Goal: Transaction & Acquisition: Register for event/course

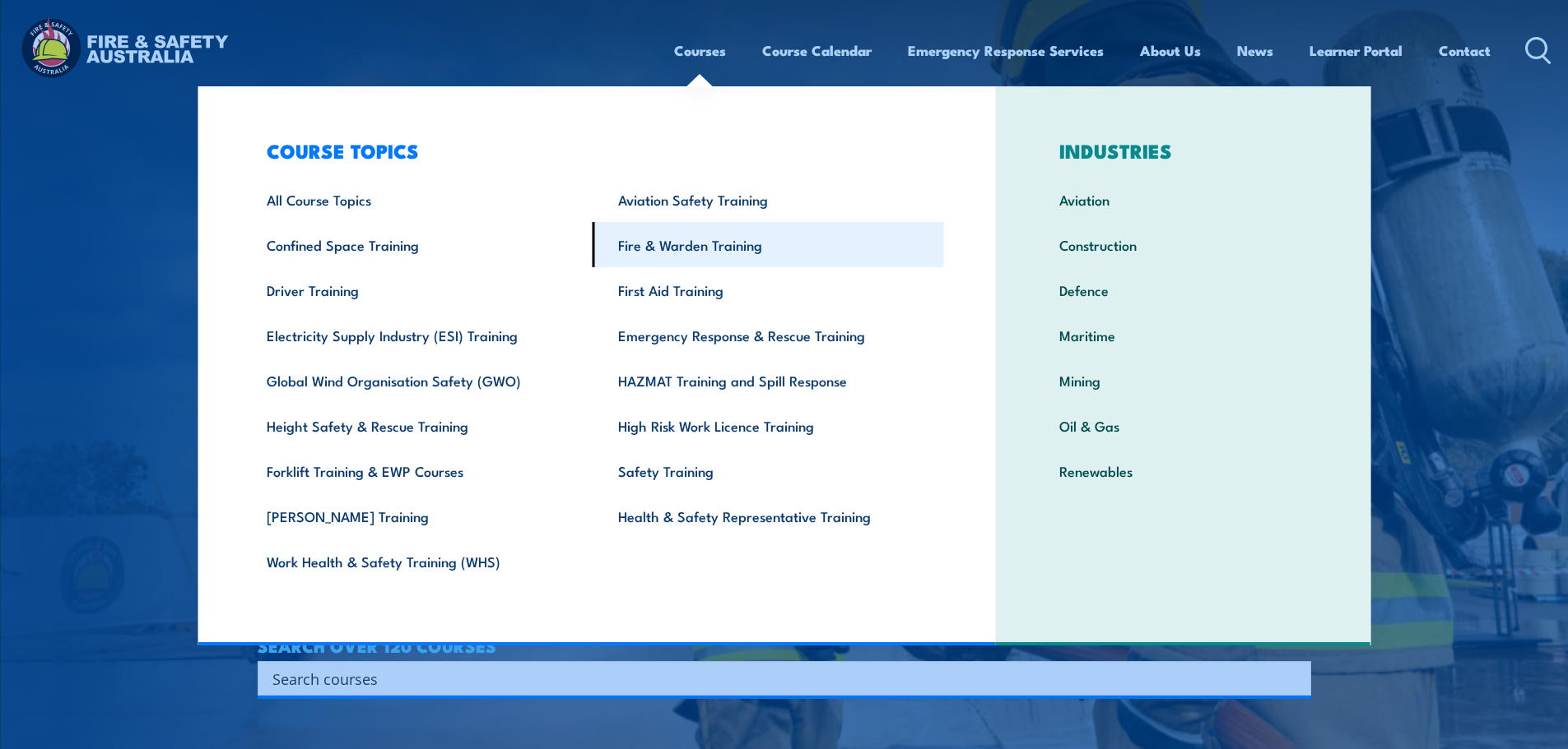
click at [711, 254] on link "Fire & Warden Training" at bounding box center [768, 244] width 351 height 45
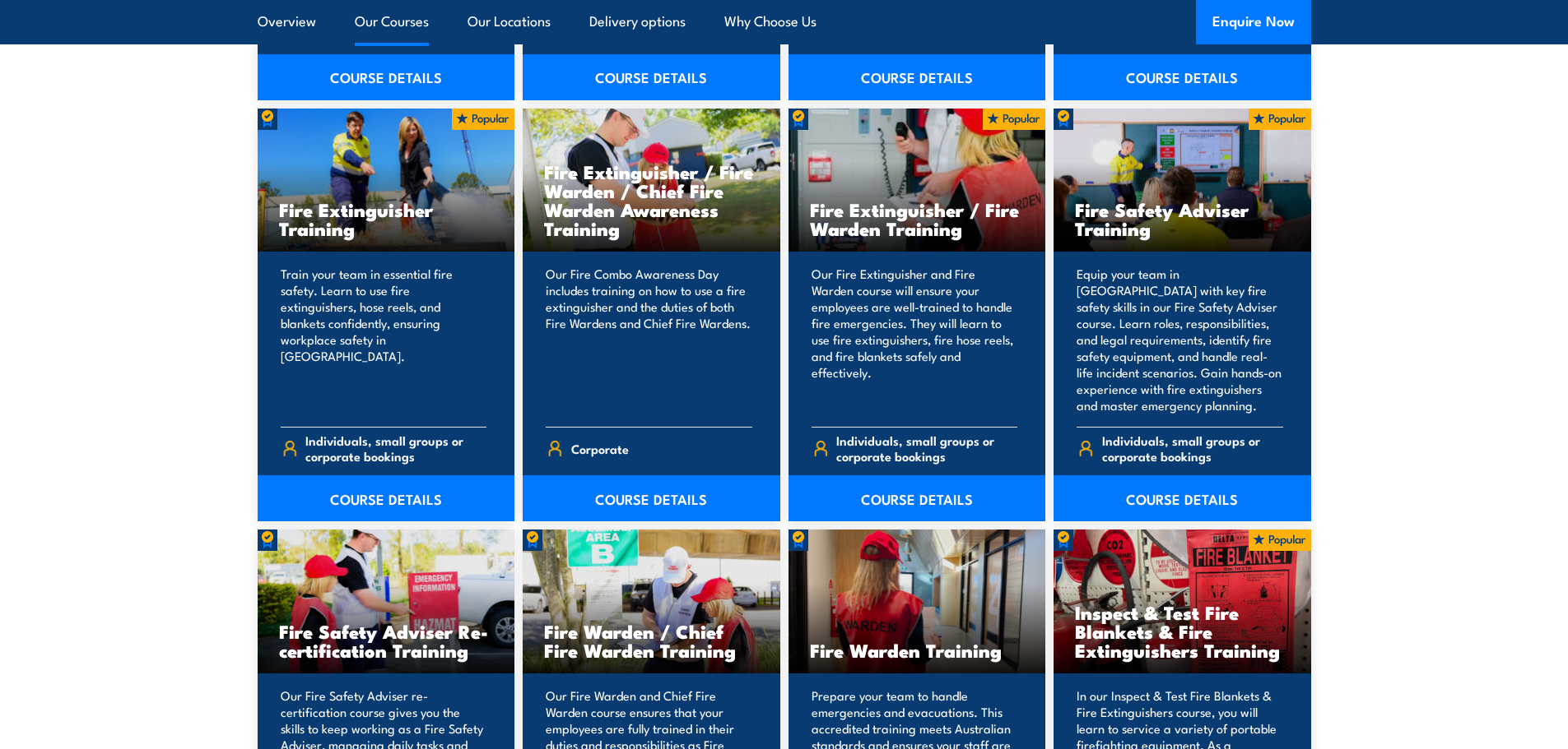
scroll to position [1727, 0]
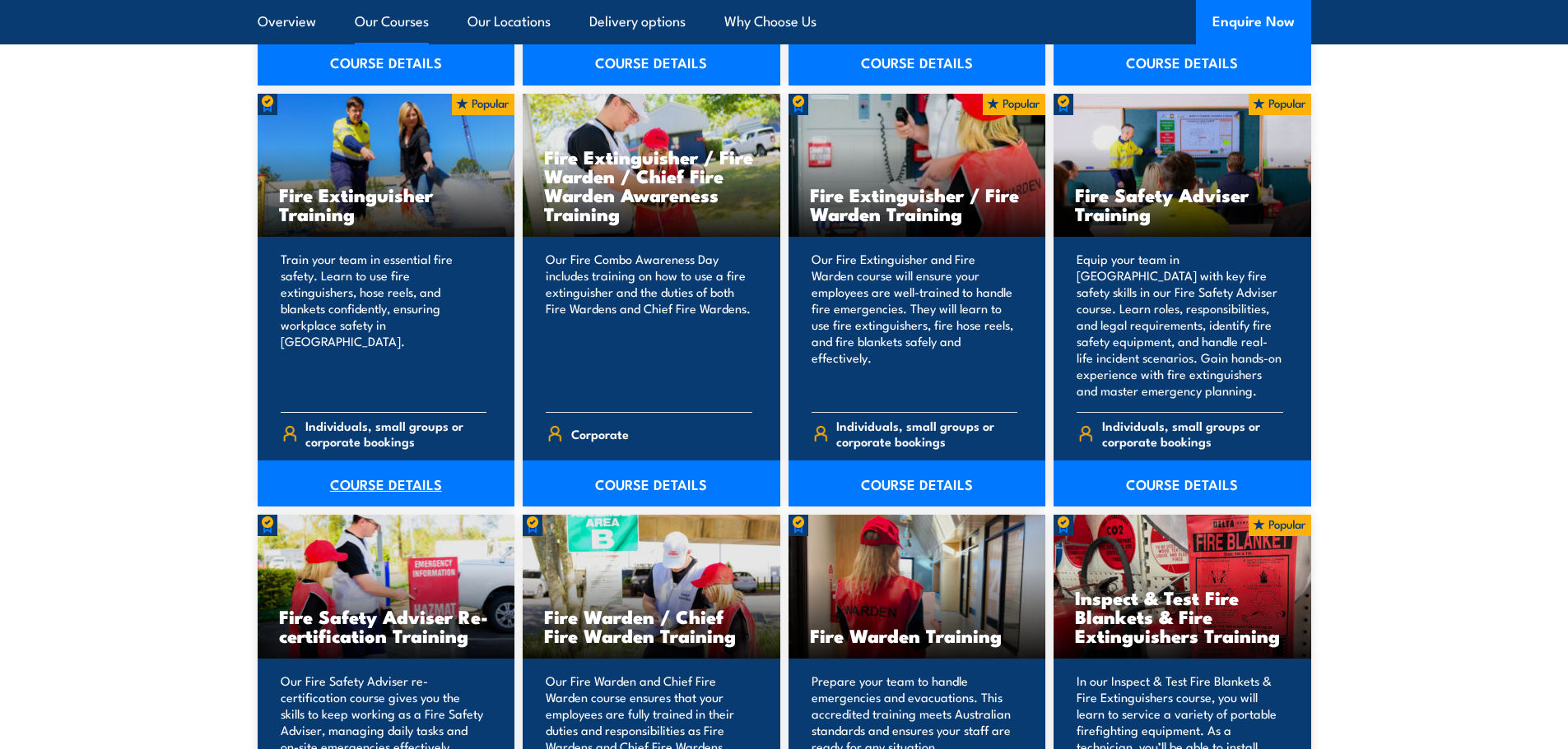
click at [385, 480] on link "COURSE DETAILS" at bounding box center [387, 483] width 258 height 46
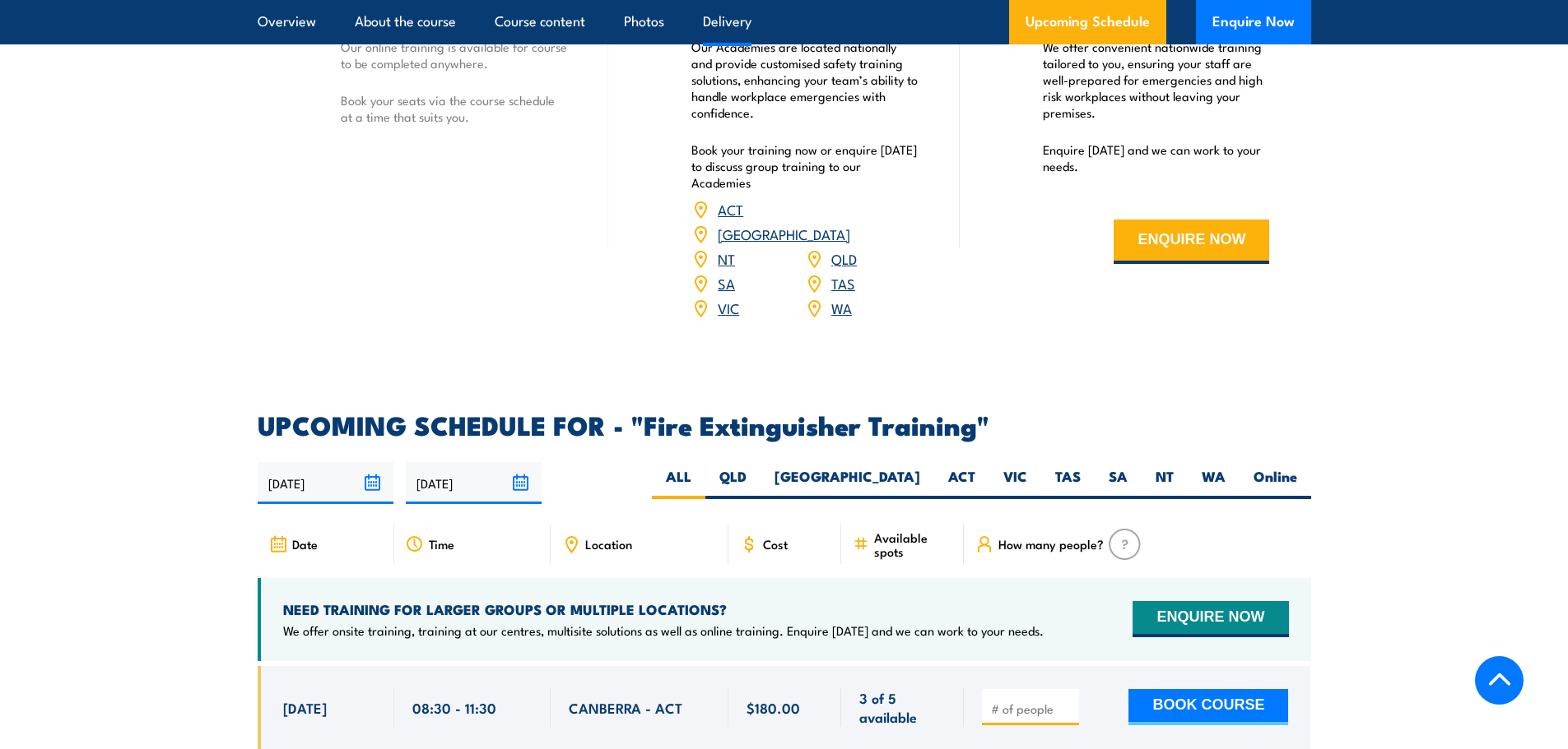
scroll to position [2467, 0]
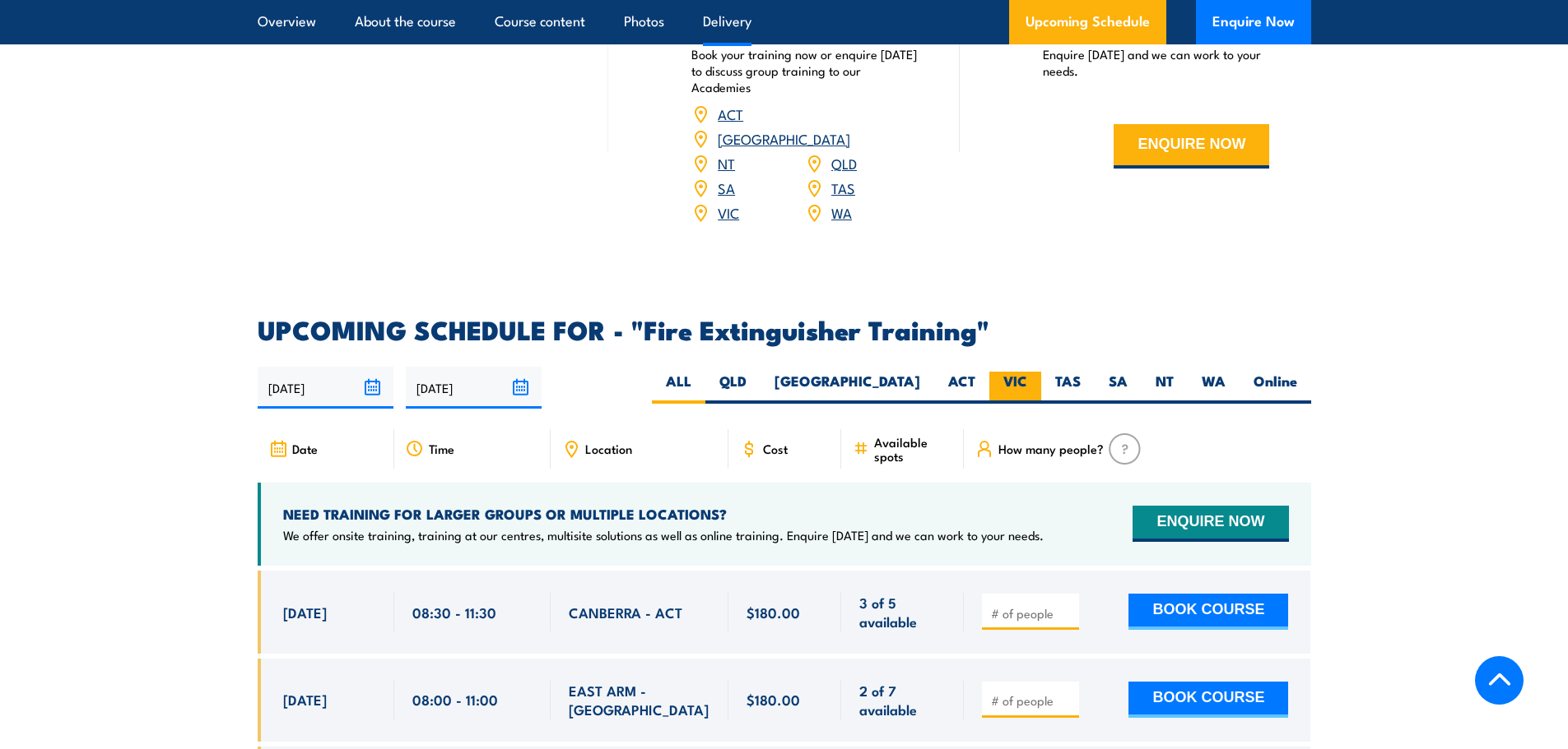
click at [1026, 372] on label "VIC" at bounding box center [1015, 387] width 52 height 32
click at [1027, 372] on input "VIC" at bounding box center [1032, 377] width 11 height 11
radio input "true"
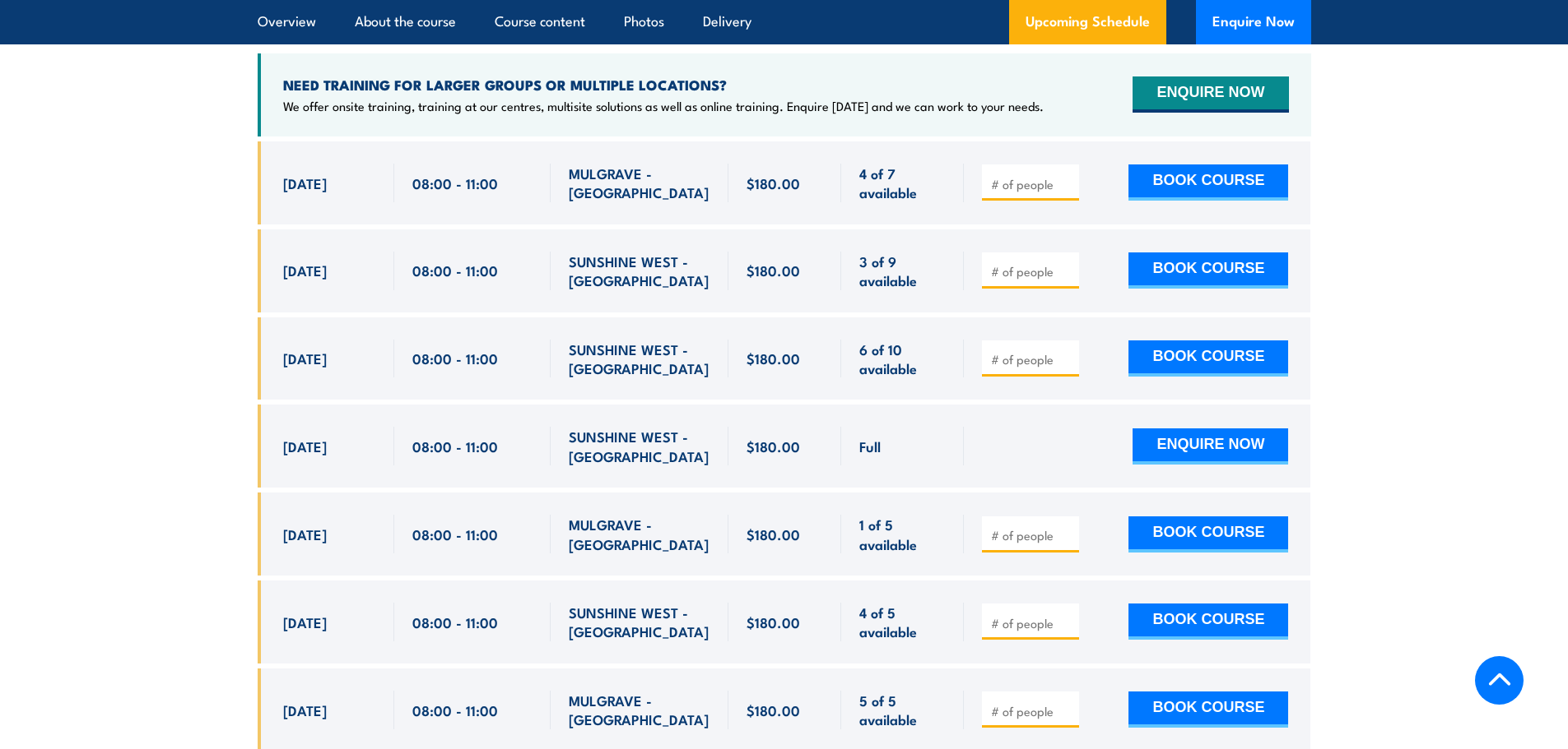
scroll to position [3089, 0]
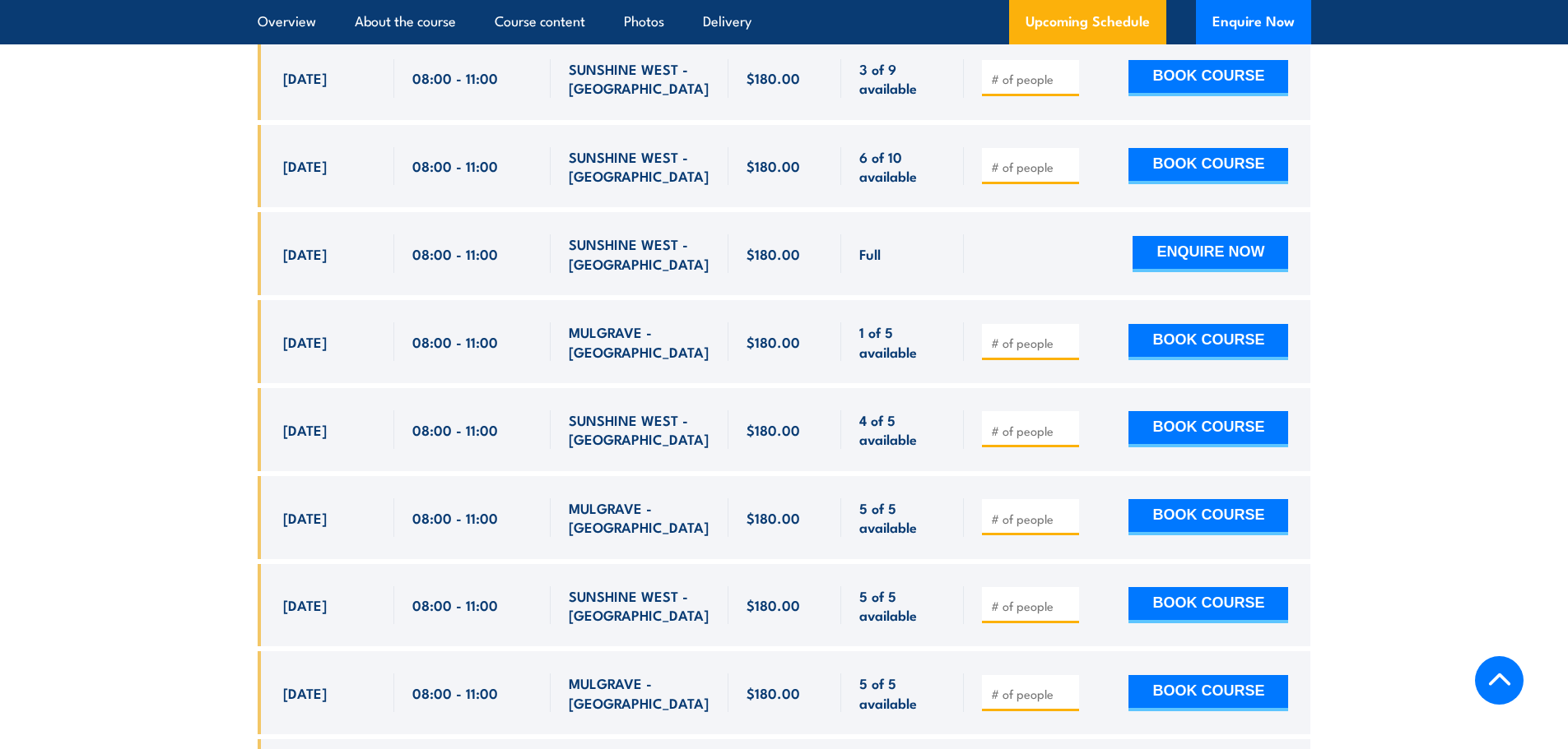
click at [1011, 423] on input "number" at bounding box center [1031, 431] width 82 height 17
type input "1"
click at [1177, 411] on button "BOOK COURSE" at bounding box center [1208, 430] width 160 height 37
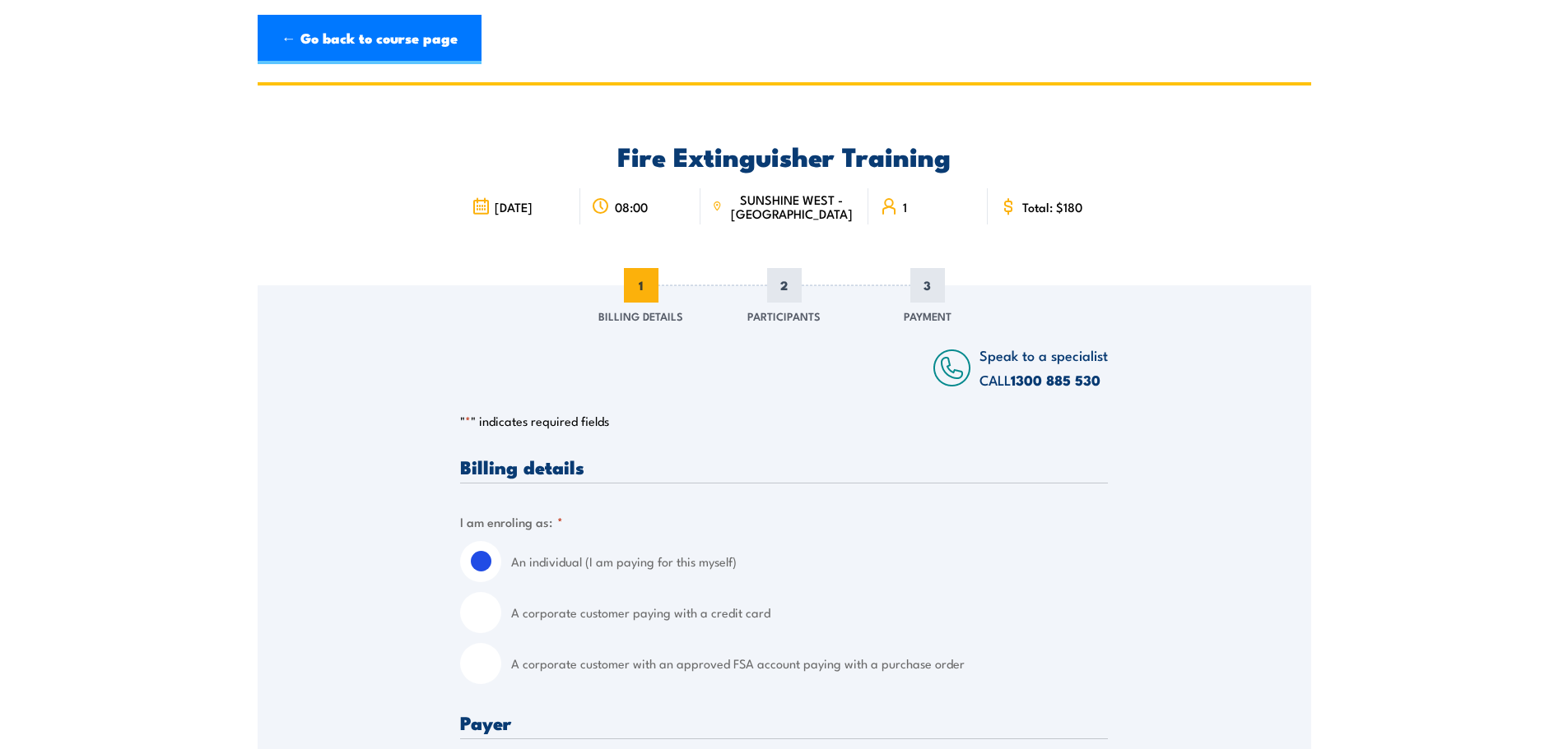
scroll to position [411, 0]
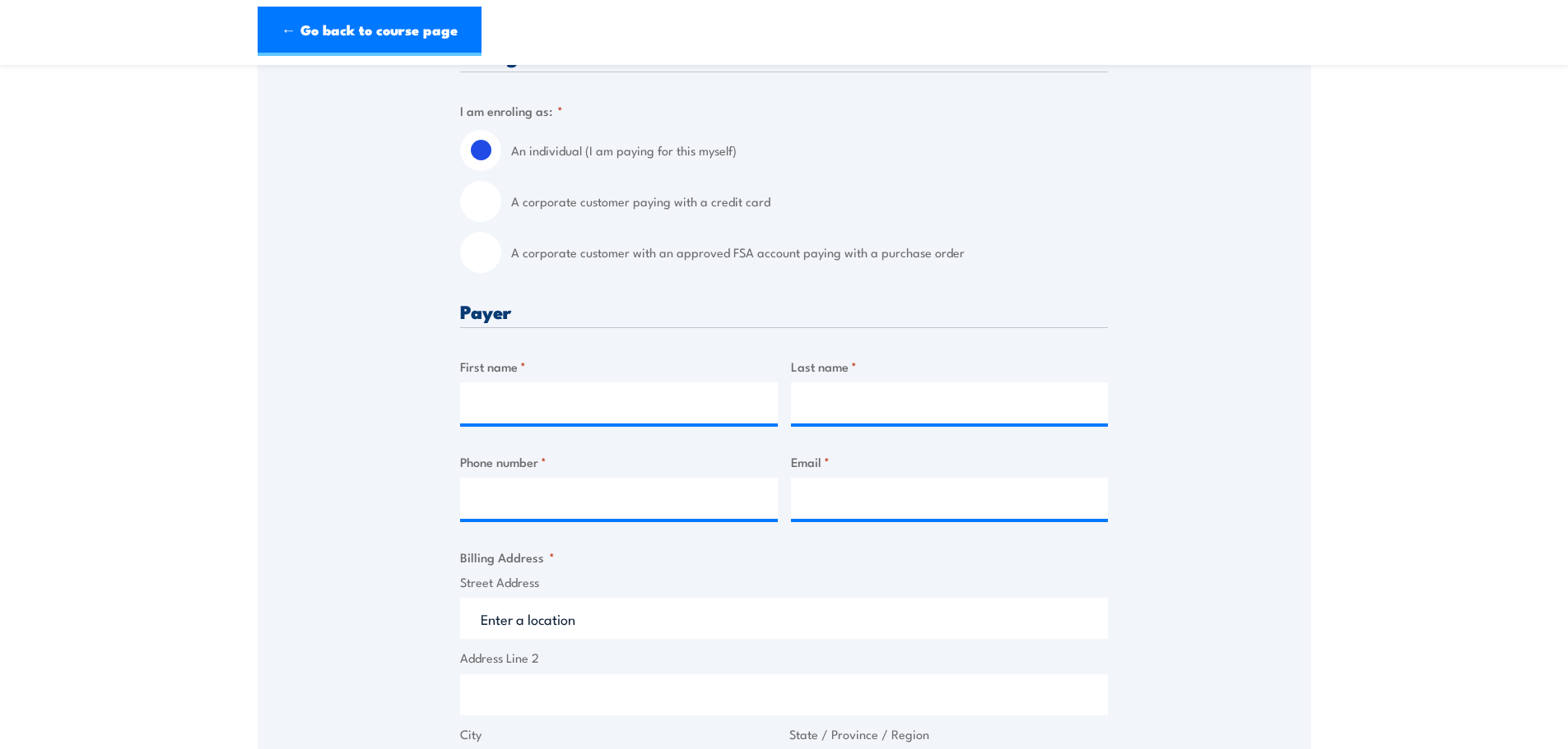
click at [481, 239] on input "A corporate customer with an approved FSA account paying with a purchase order" at bounding box center [480, 252] width 41 height 41
radio input "true"
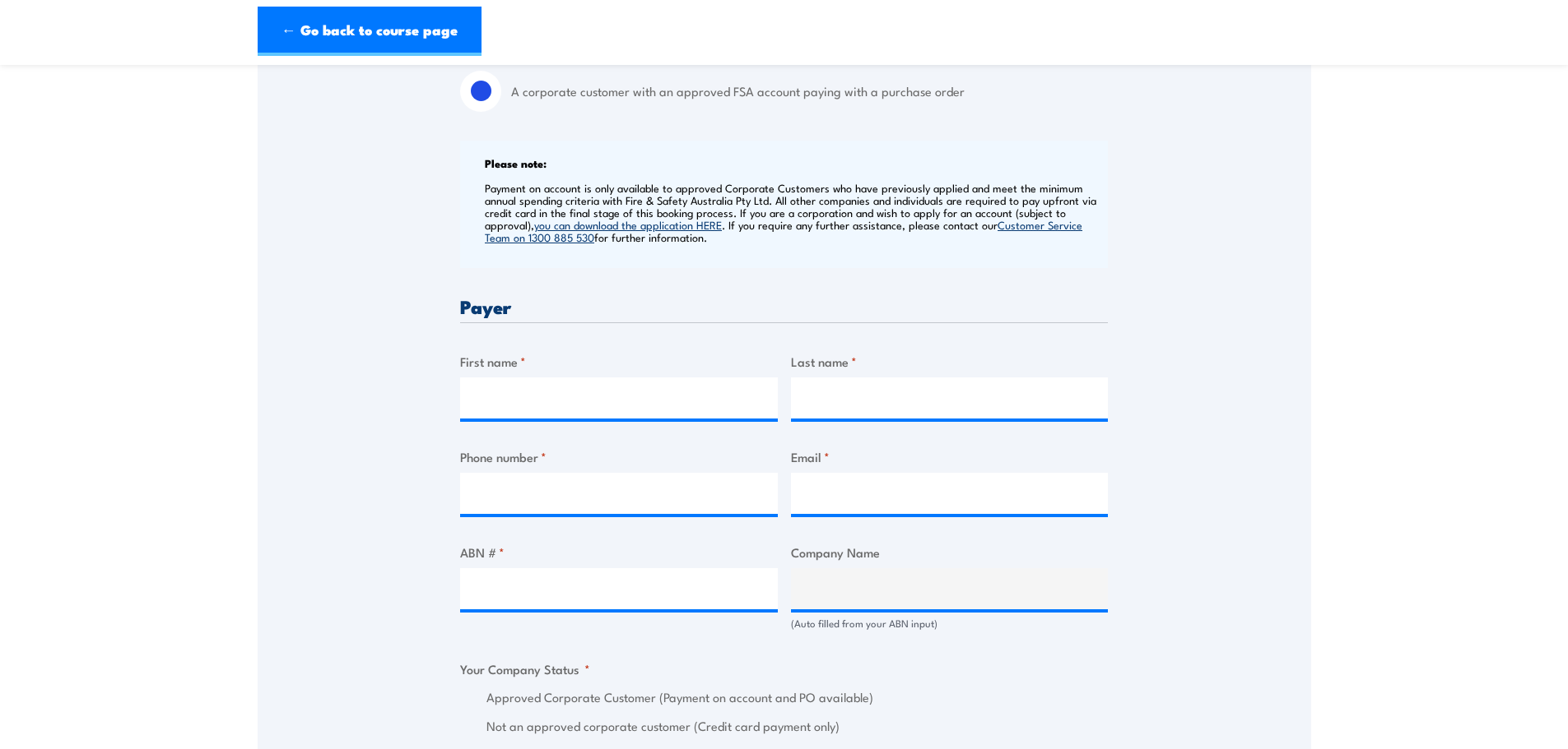
scroll to position [576, 0]
click at [499, 385] on input "First name *" at bounding box center [619, 394] width 318 height 41
type input "Sarah"
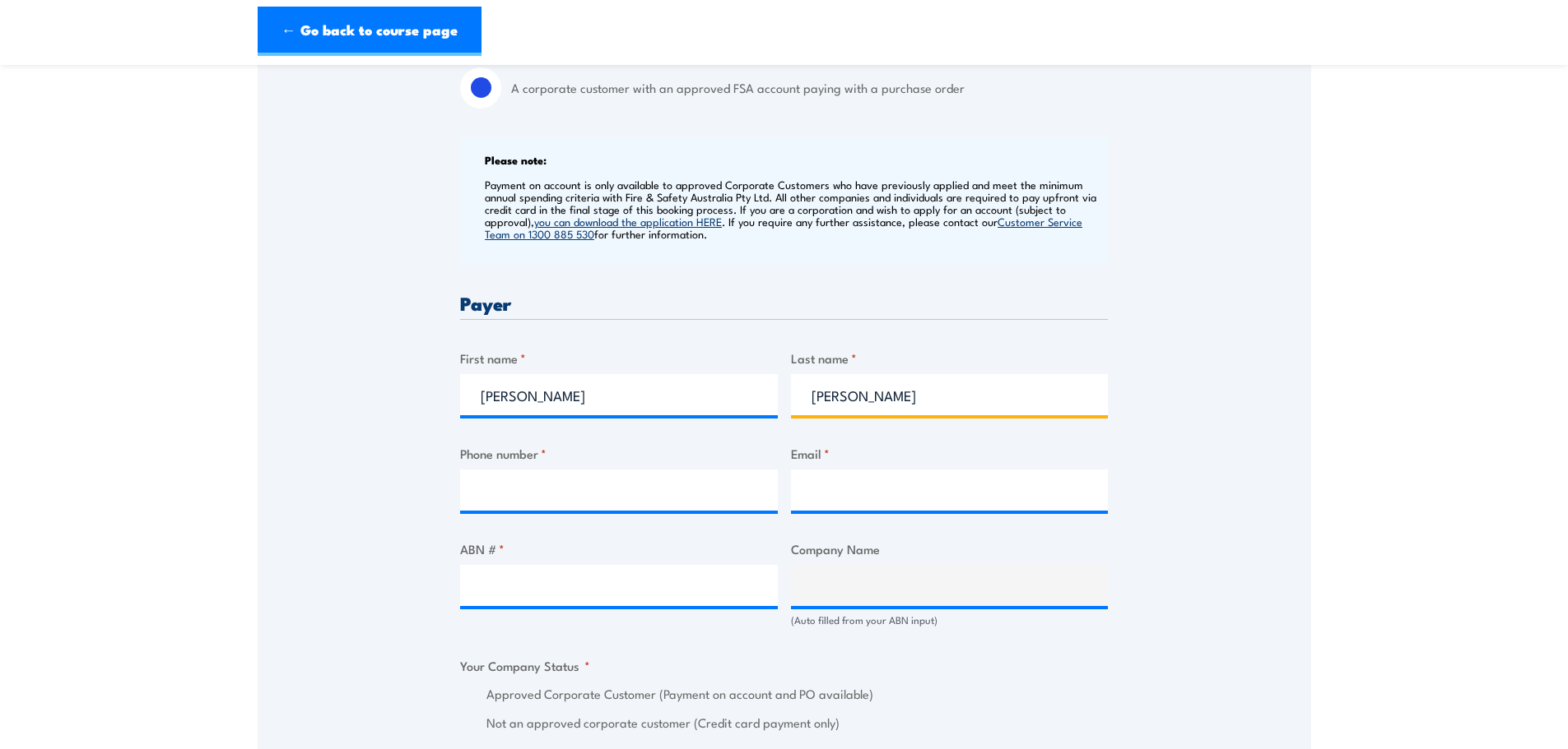
type input "Dalrymple"
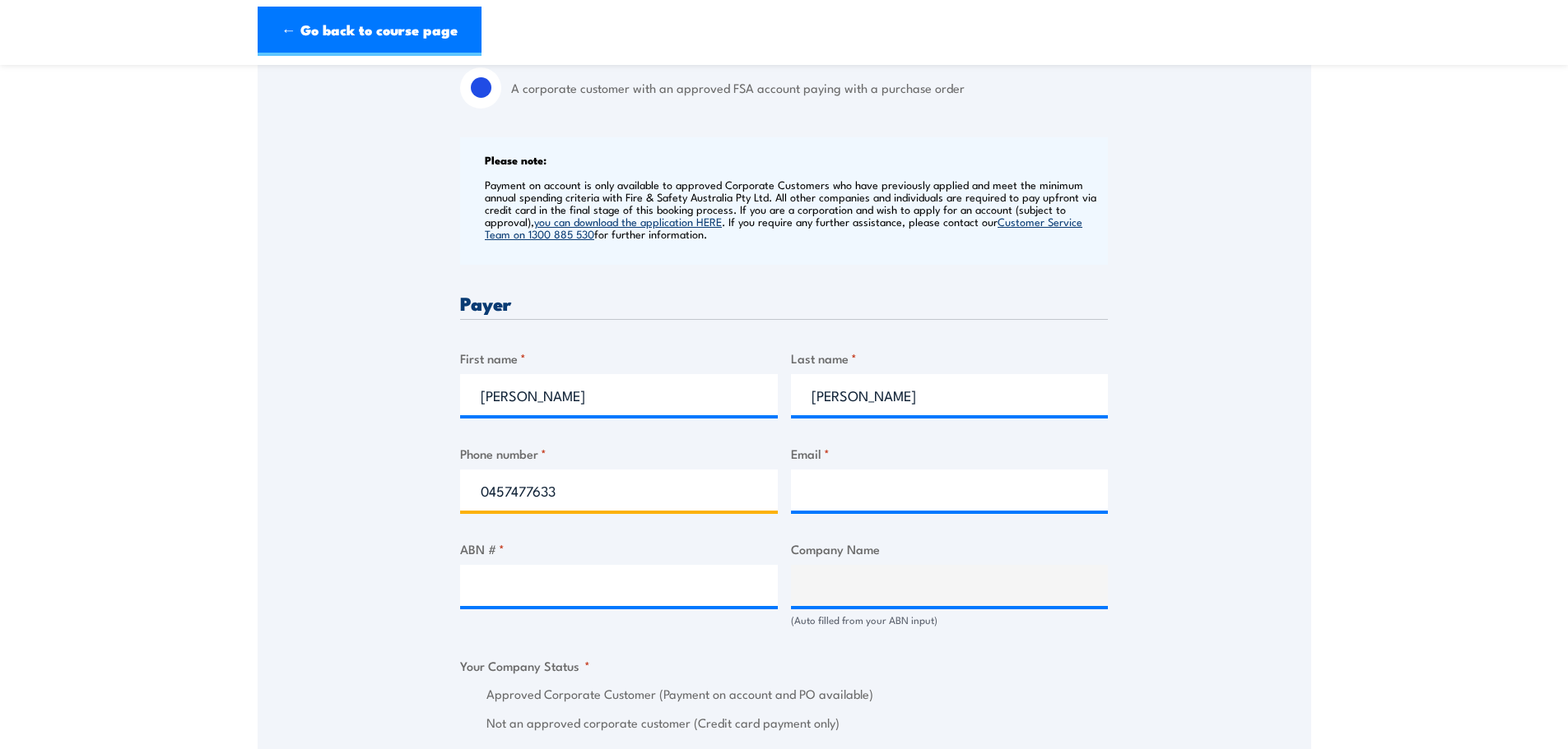
type input "0457477633"
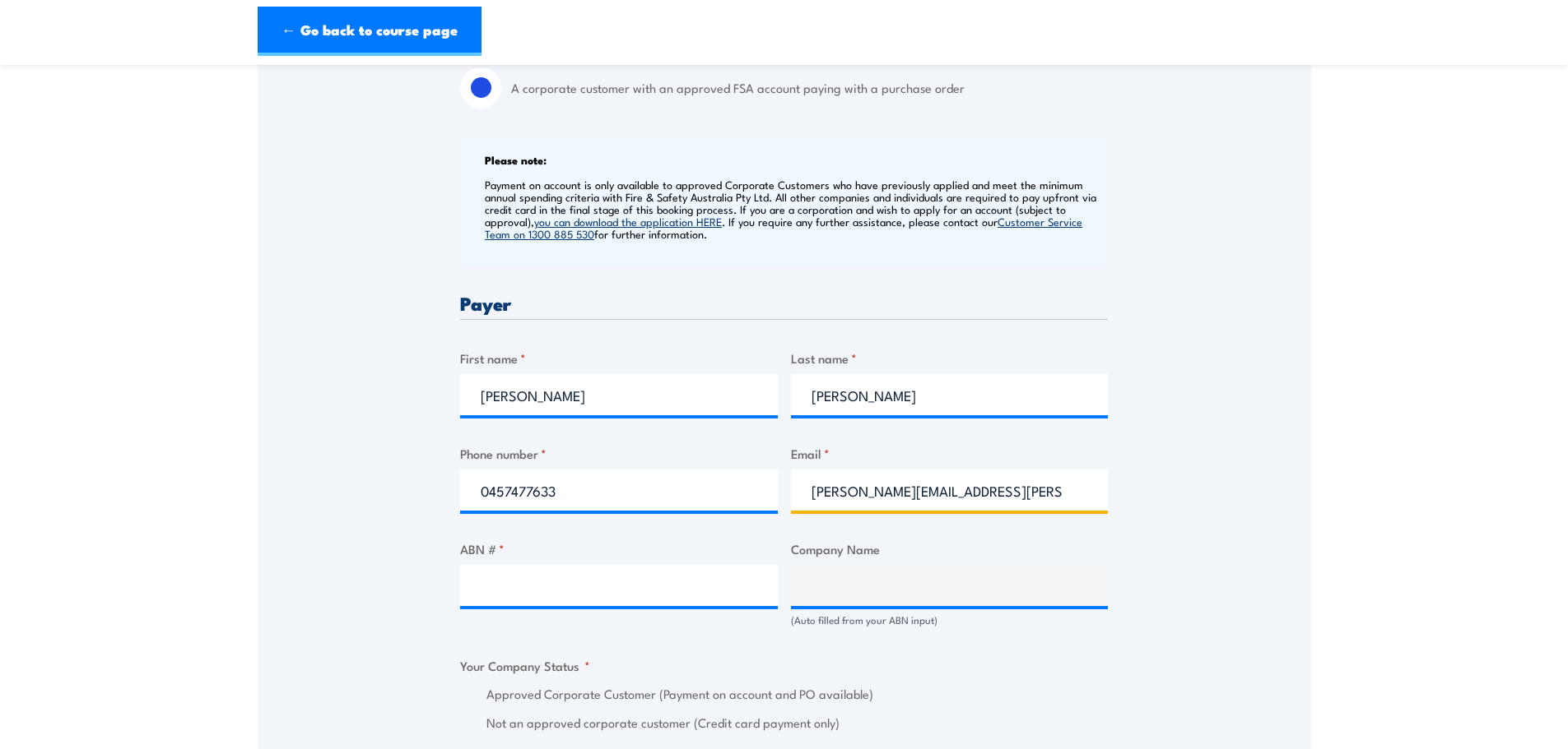
type input "sarah.dalrymple@lms.com.au"
type input "39059428474"
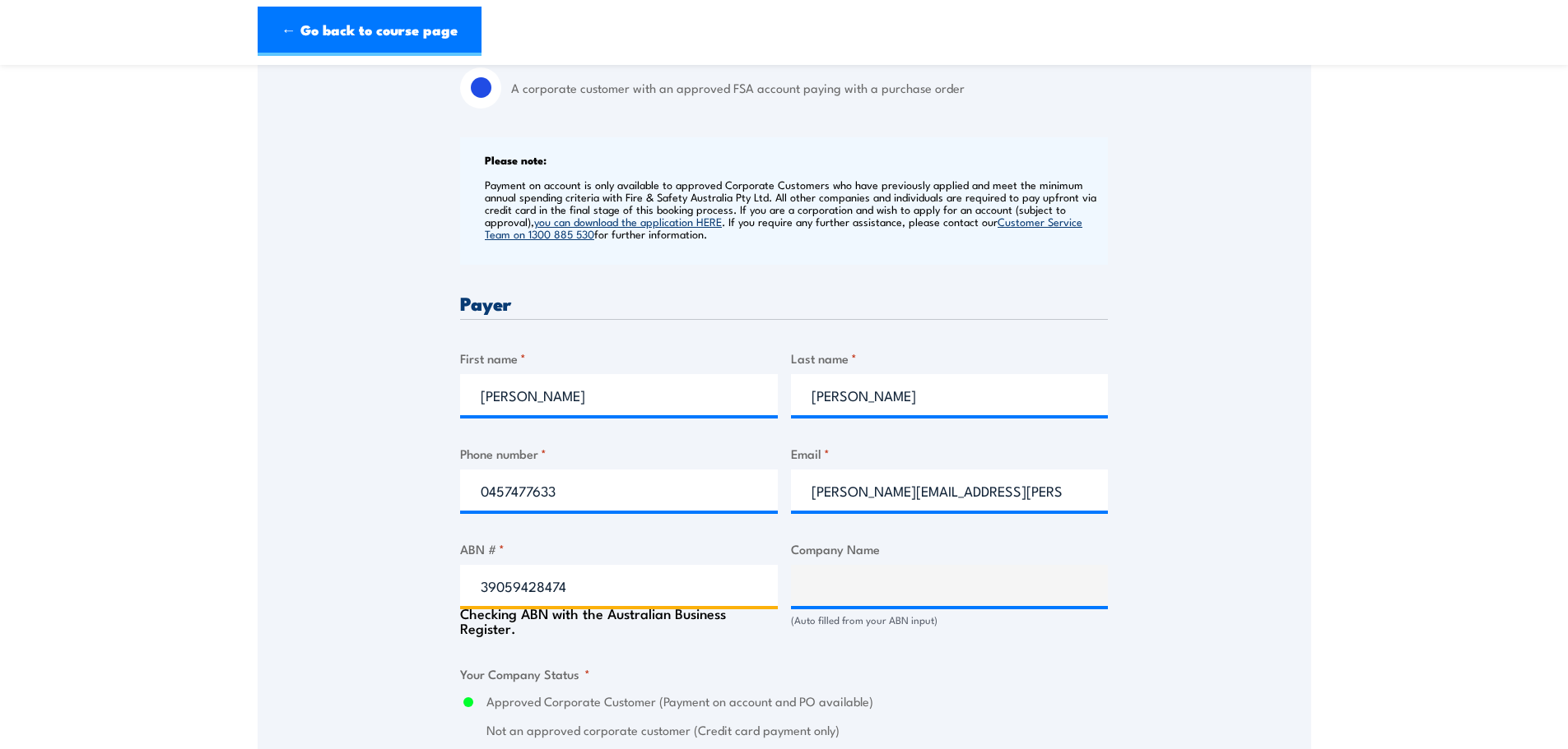
type input "LMS ENERGY PTY LTD"
radio input "true"
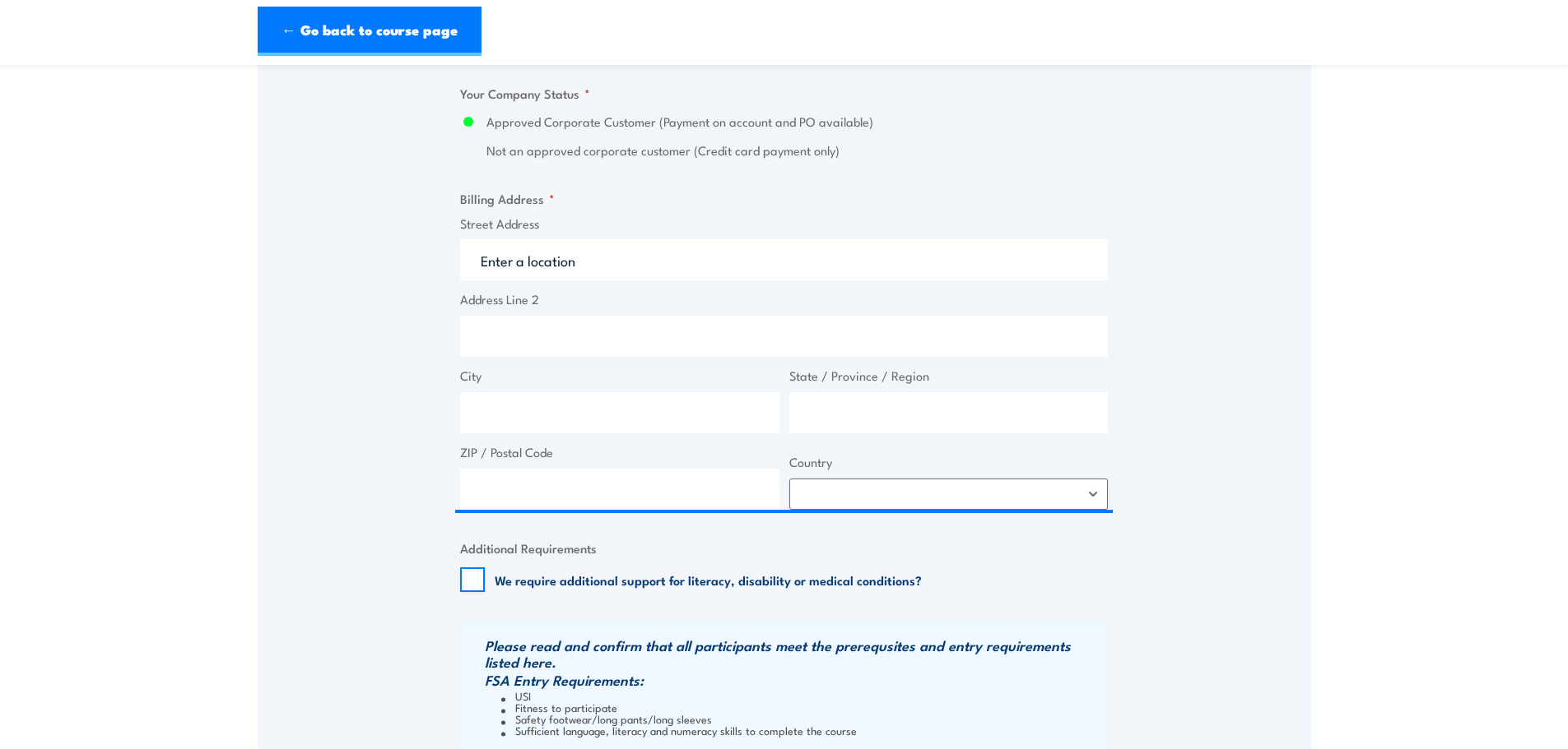
scroll to position [1151, 0]
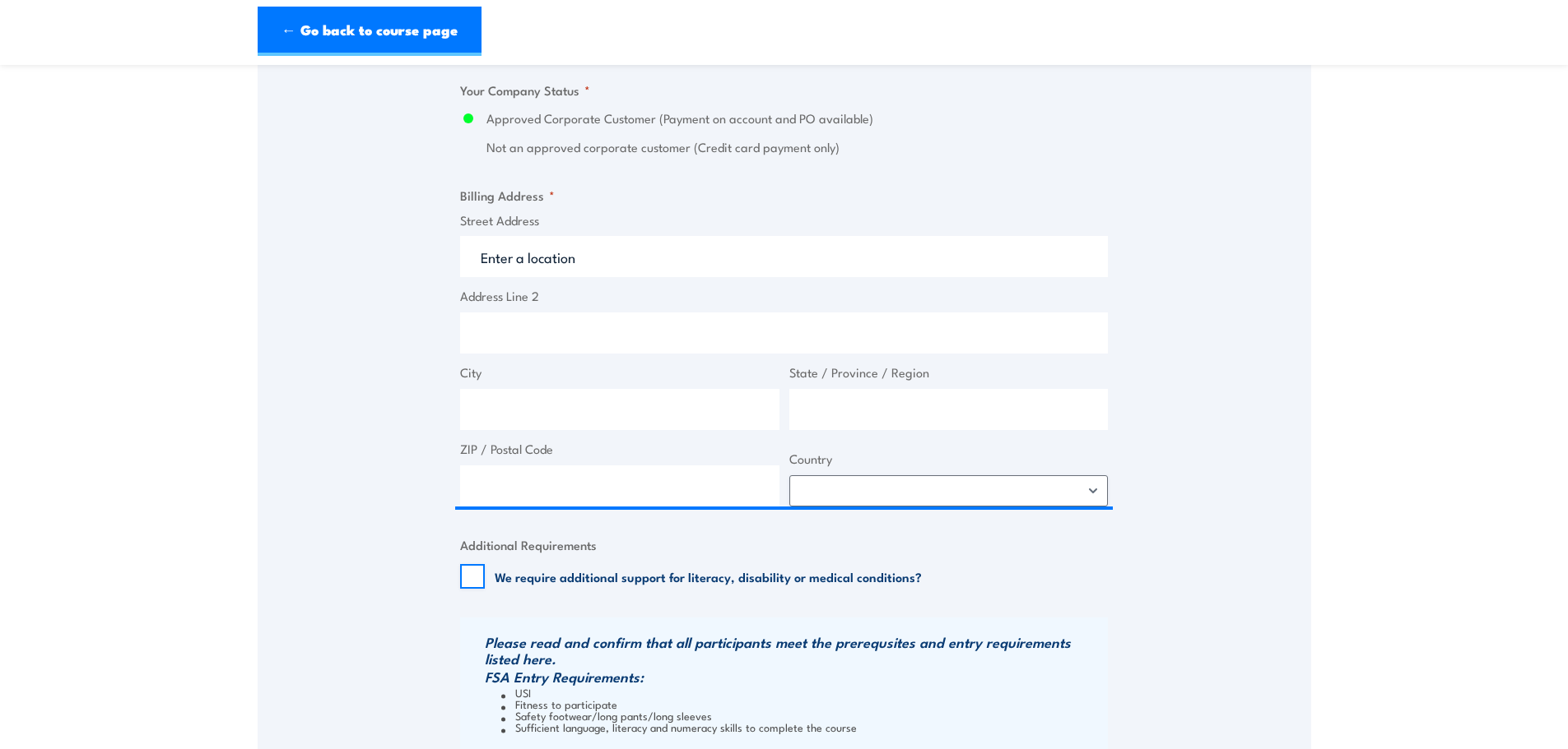
type input "39059428474"
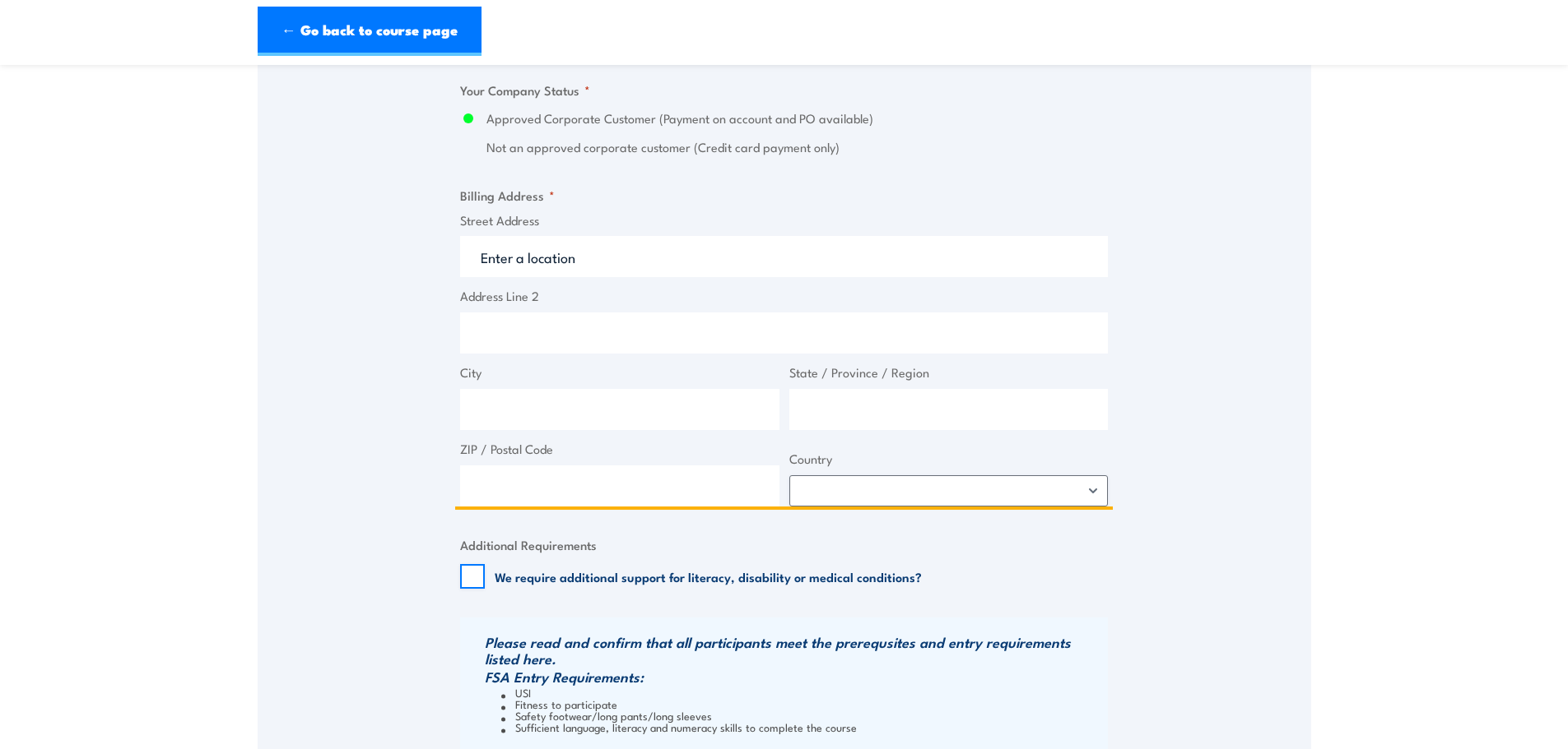
click at [558, 256] on input "Street Address" at bounding box center [784, 256] width 648 height 41
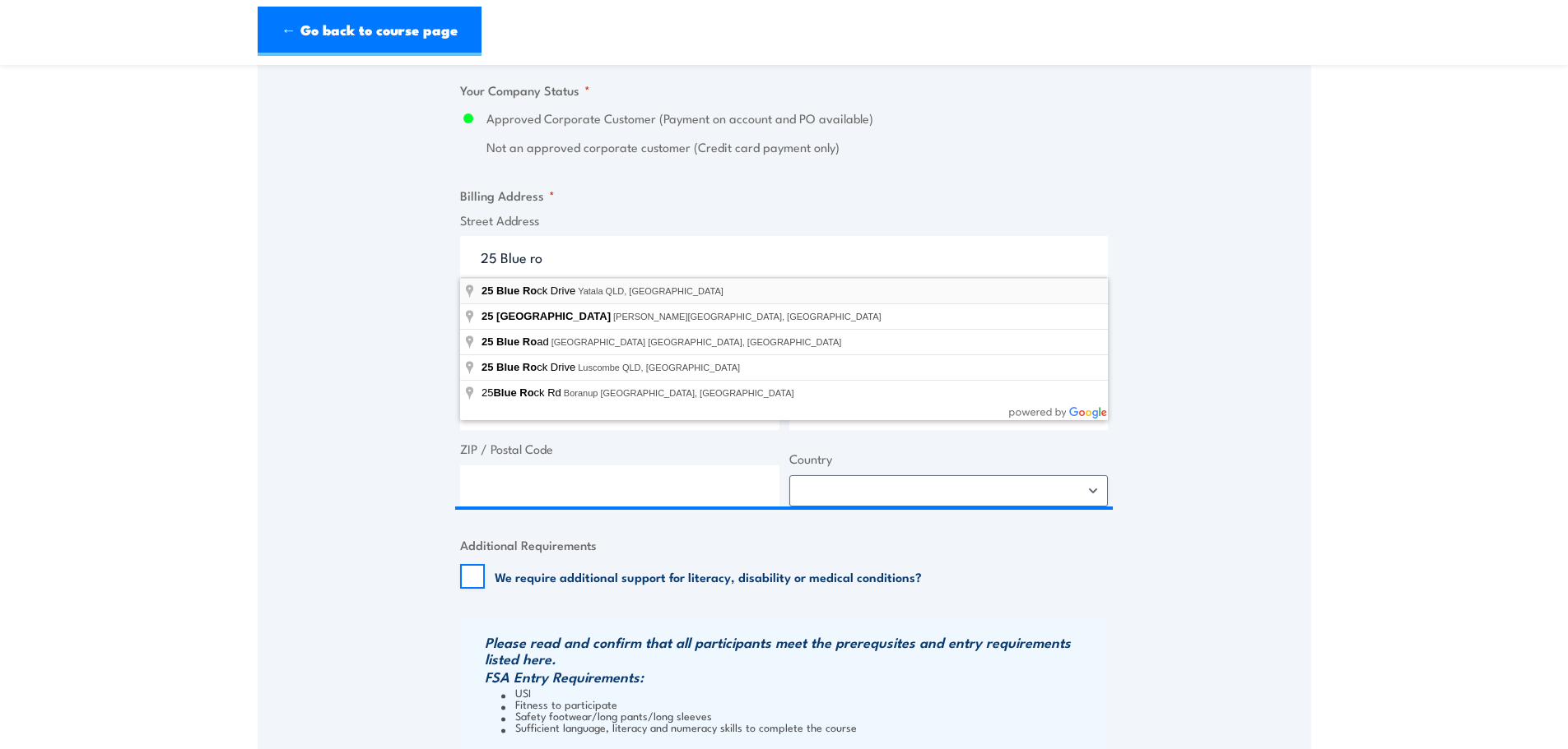
type input "25 Blue Rock Drive, Yatala QLD, Australia"
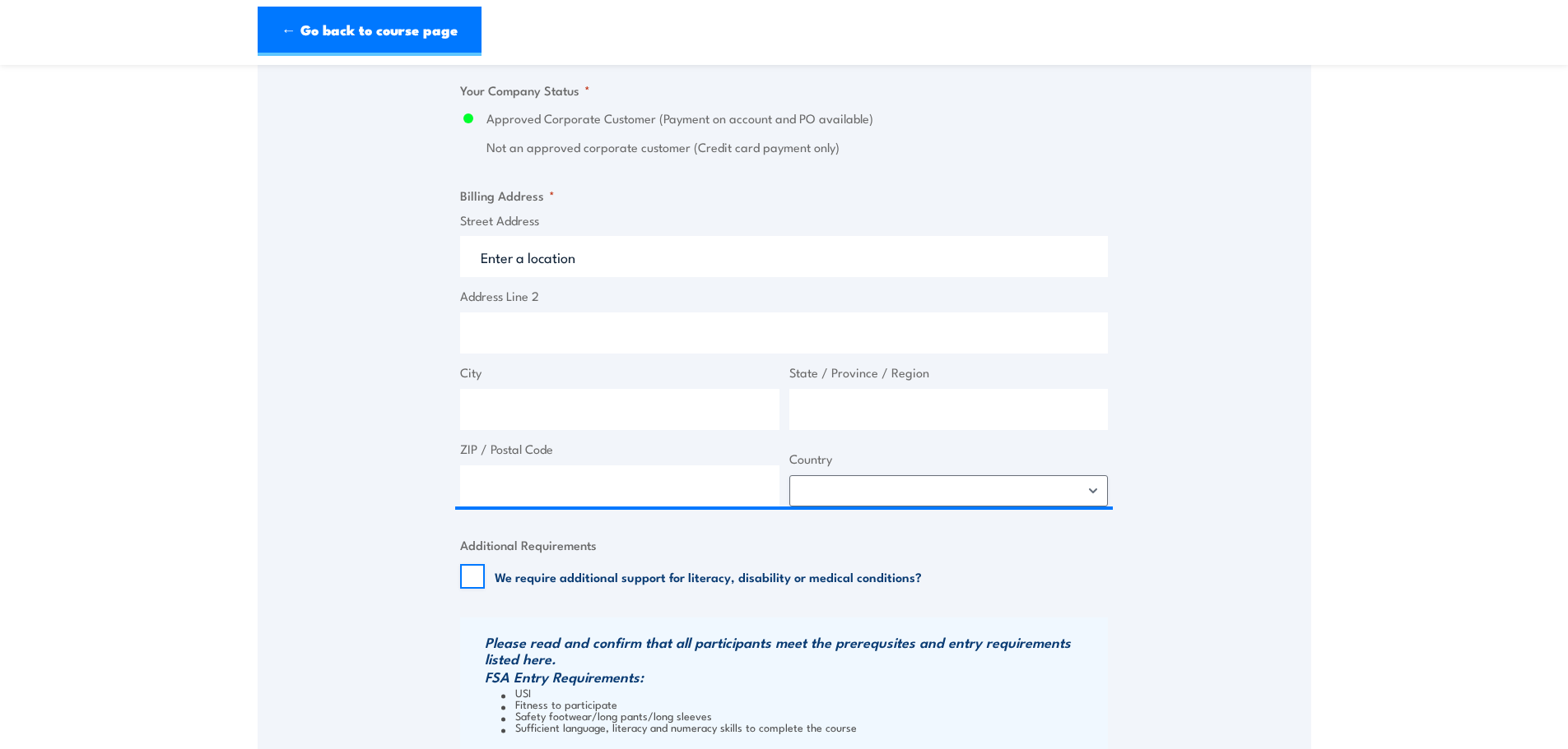
type input "25 Blue Rock Dr"
type input "Yatala"
type input "Queensland"
type input "4207"
select select "Australia"
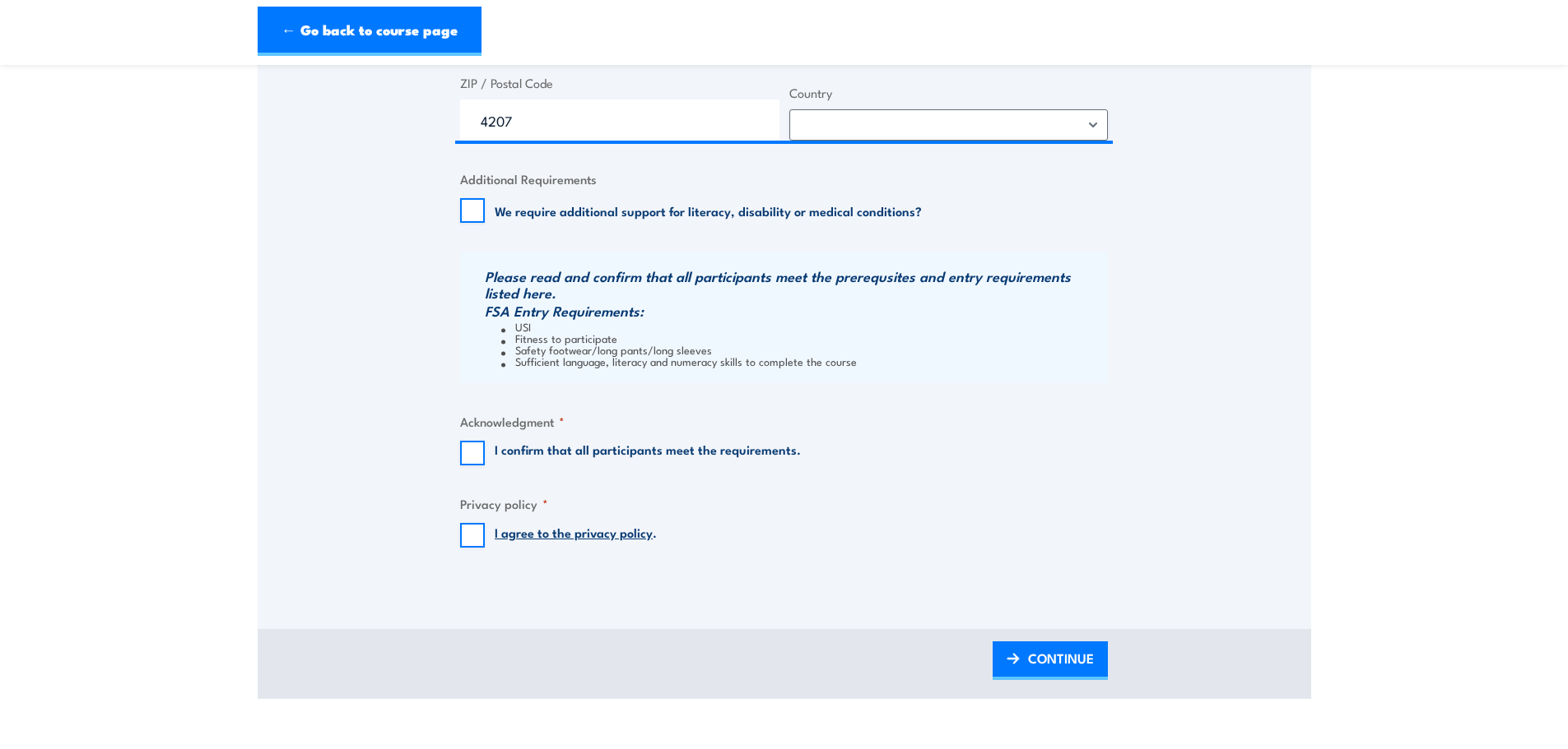
scroll to position [1563, 0]
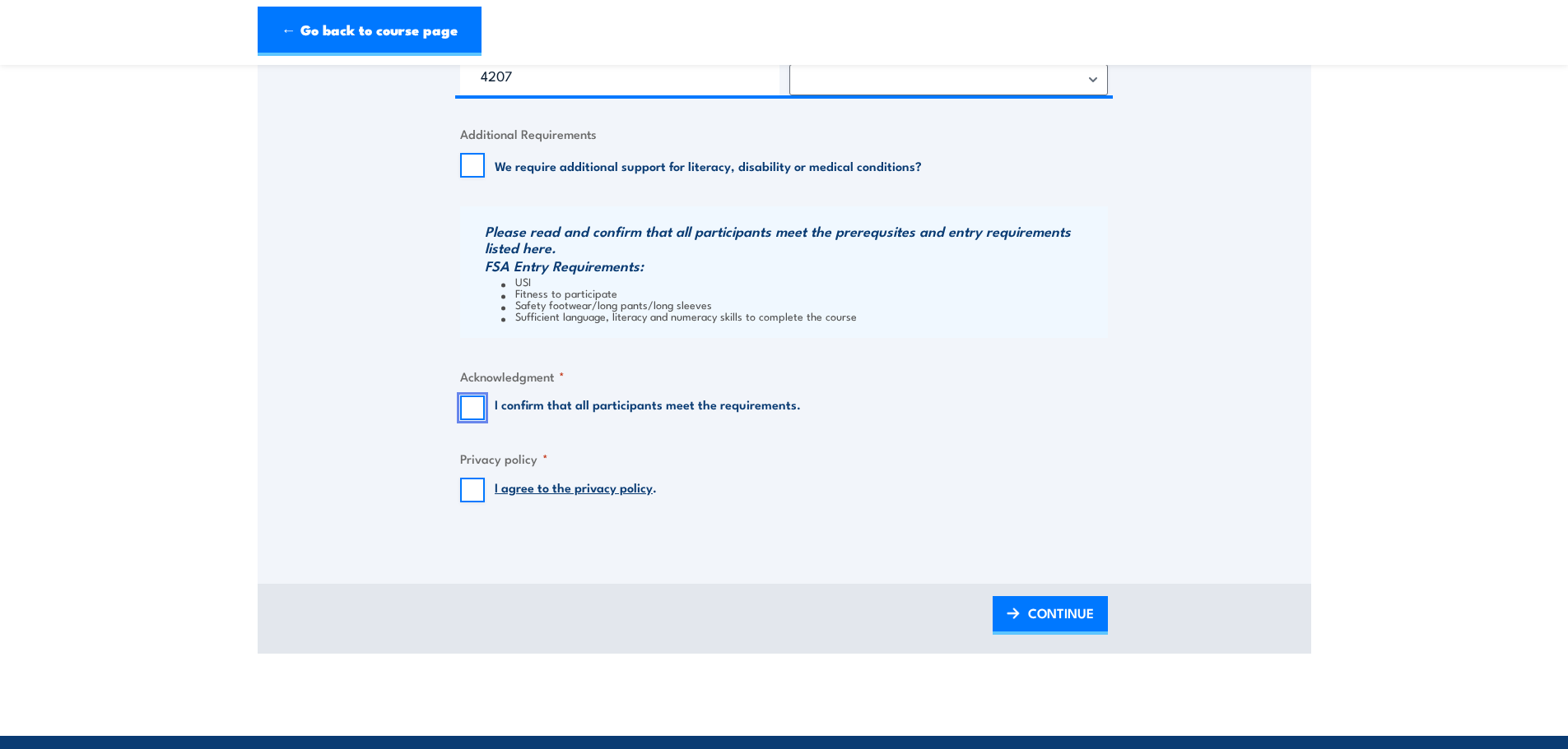
click at [462, 404] on input "I confirm that all participants meet the requirements." at bounding box center [472, 408] width 25 height 25
checkbox input "true"
click at [475, 495] on input "I agree to the privacy policy ." at bounding box center [472, 490] width 25 height 25
checkbox input "true"
click at [1051, 606] on span "CONTINUE" at bounding box center [1061, 613] width 66 height 43
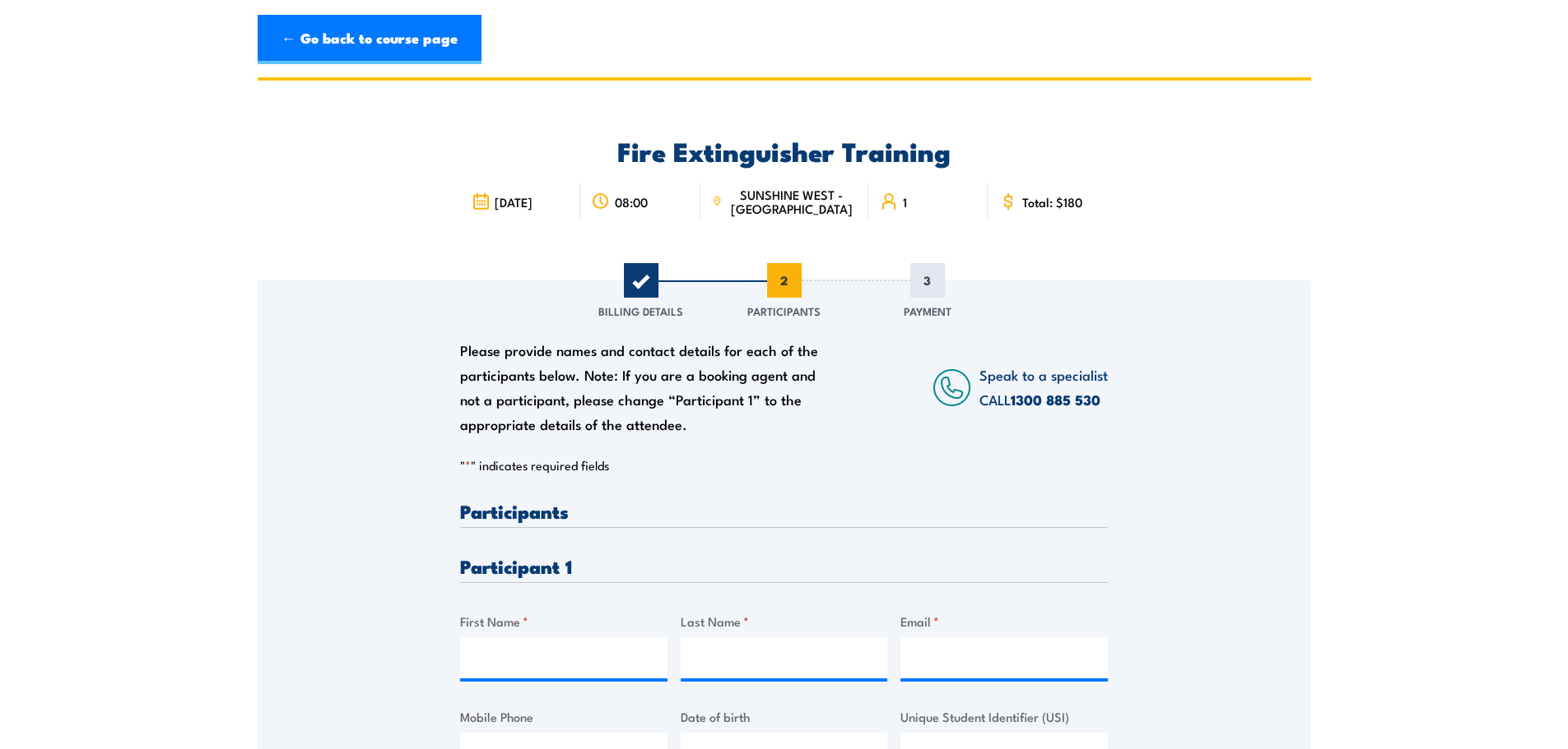
scroll to position [0, 0]
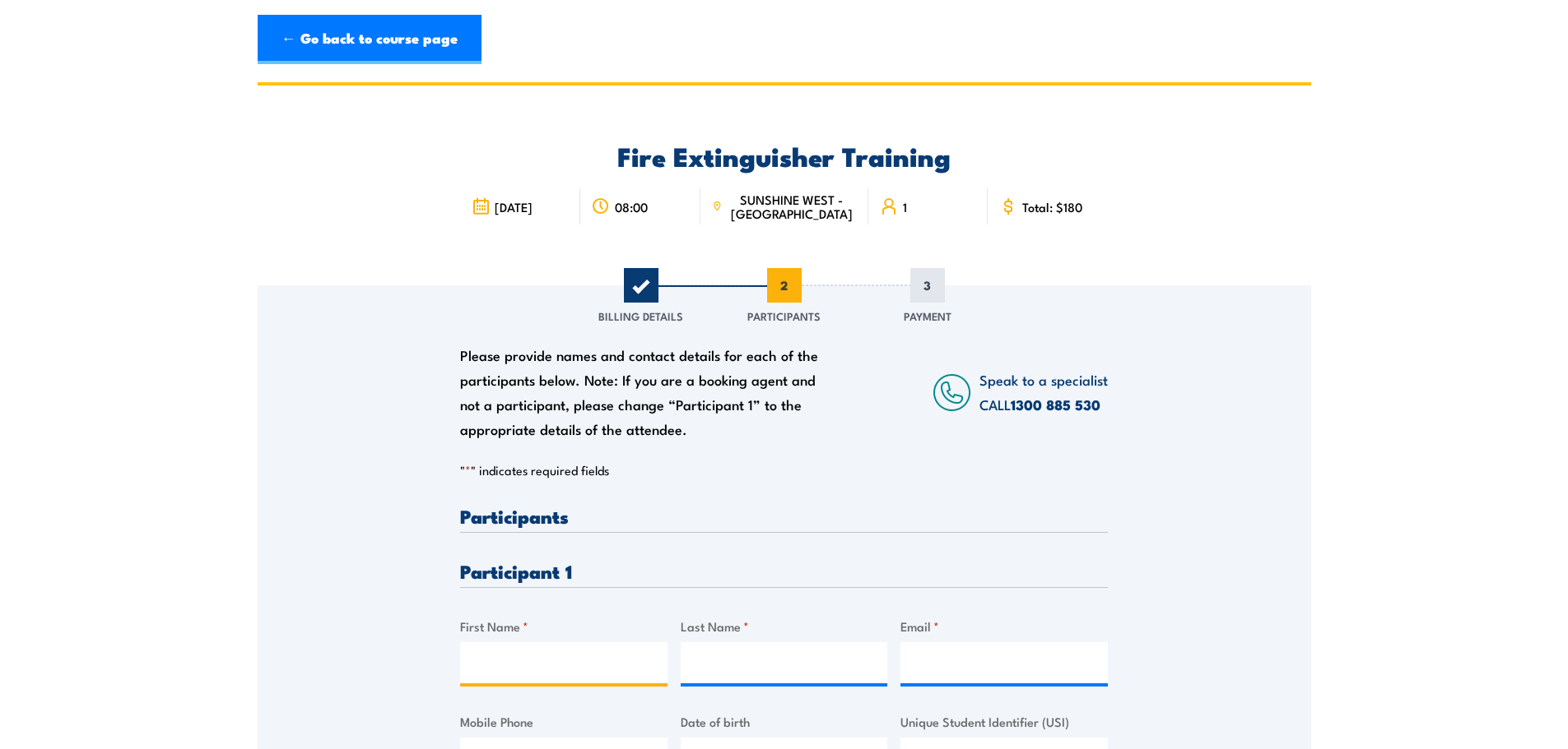
click at [525, 657] on input "First Name *" at bounding box center [563, 663] width 207 height 41
type input "Mitchell"
type input "Rohr"
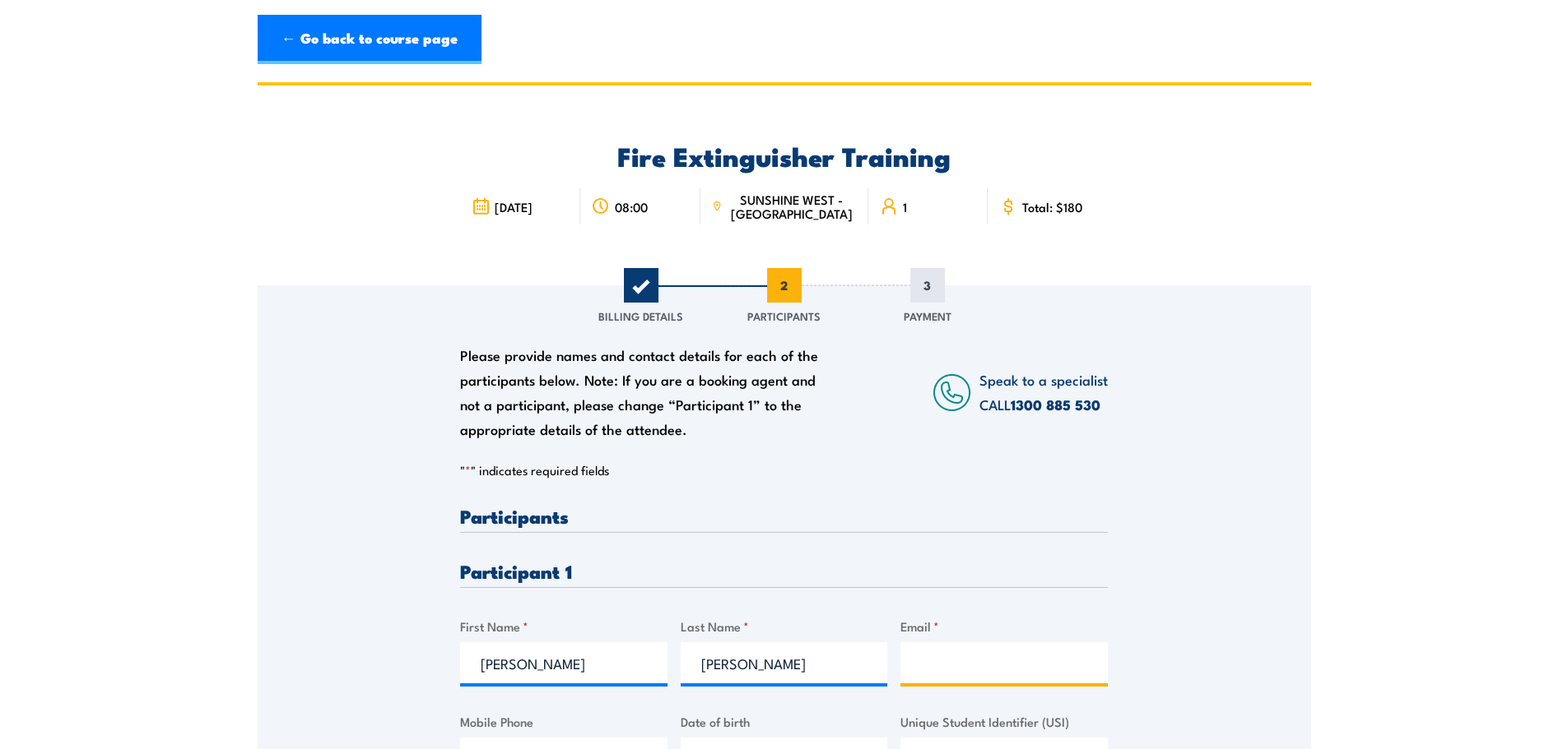
click at [921, 650] on input "Email *" at bounding box center [1003, 663] width 207 height 41
paste input "mitchell.rohr@lms.com.au"
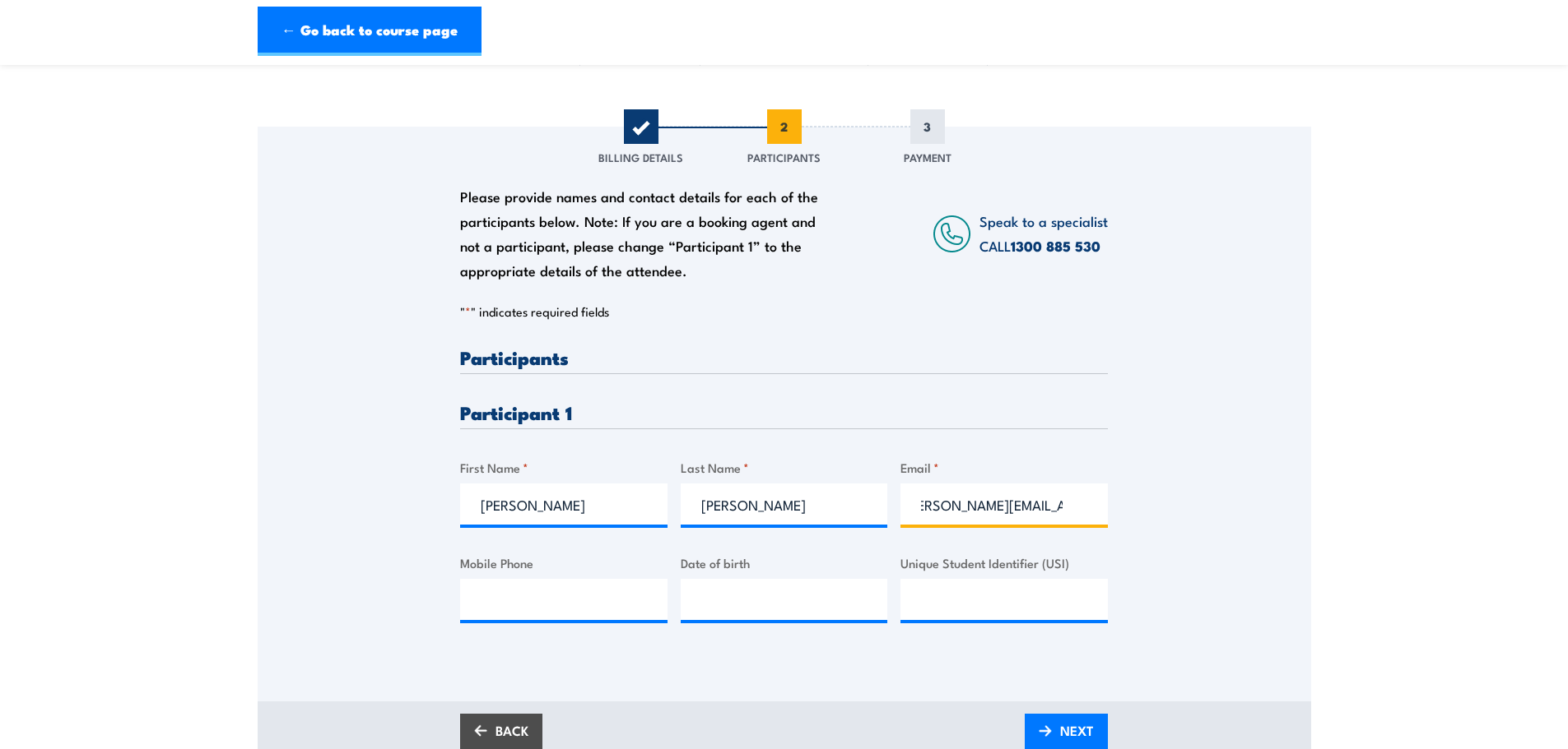
scroll to position [165, 0]
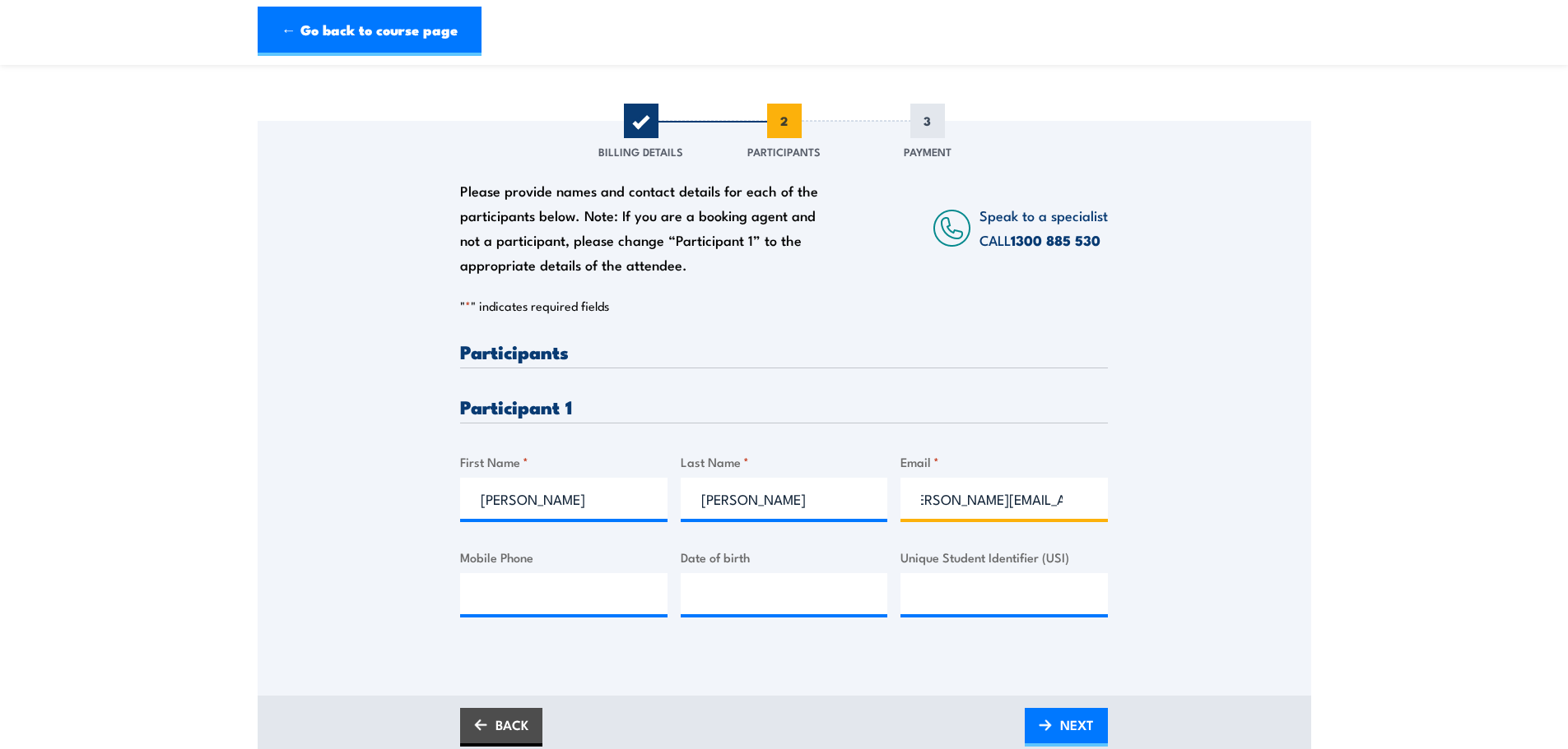
type input "mitchell.rohr@lms.com.au"
click at [486, 599] on input "Mobile Phone" at bounding box center [563, 594] width 207 height 41
click at [498, 600] on input "Mobile Phone" at bounding box center [563, 594] width 207 height 41
paste input "436361639"
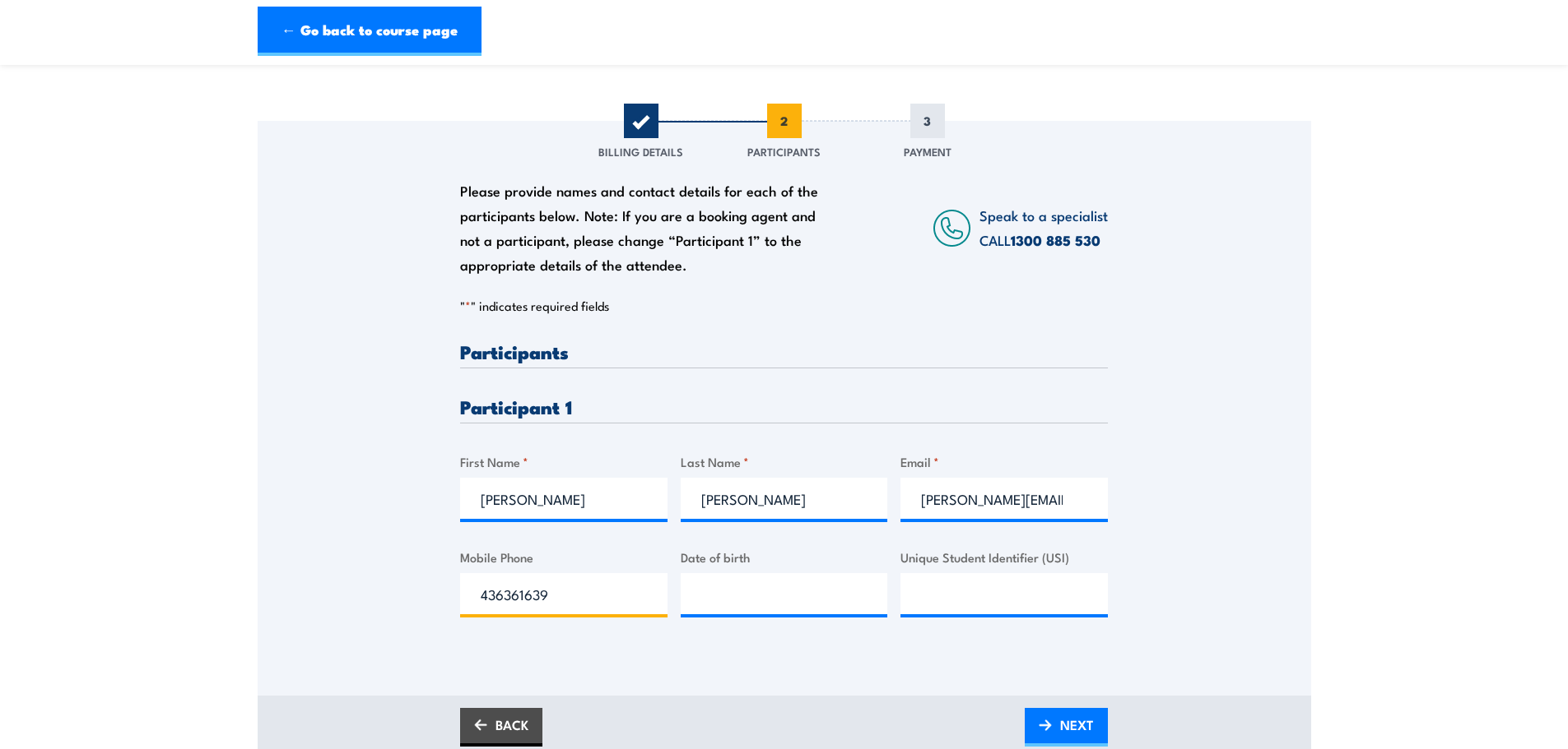
click at [479, 595] on input "436361639" at bounding box center [563, 594] width 207 height 41
type input "0436361639"
click at [681, 584] on input "__/__/____" at bounding box center [784, 594] width 207 height 41
paste input "16/08/1998"
type input "16/08/1998"
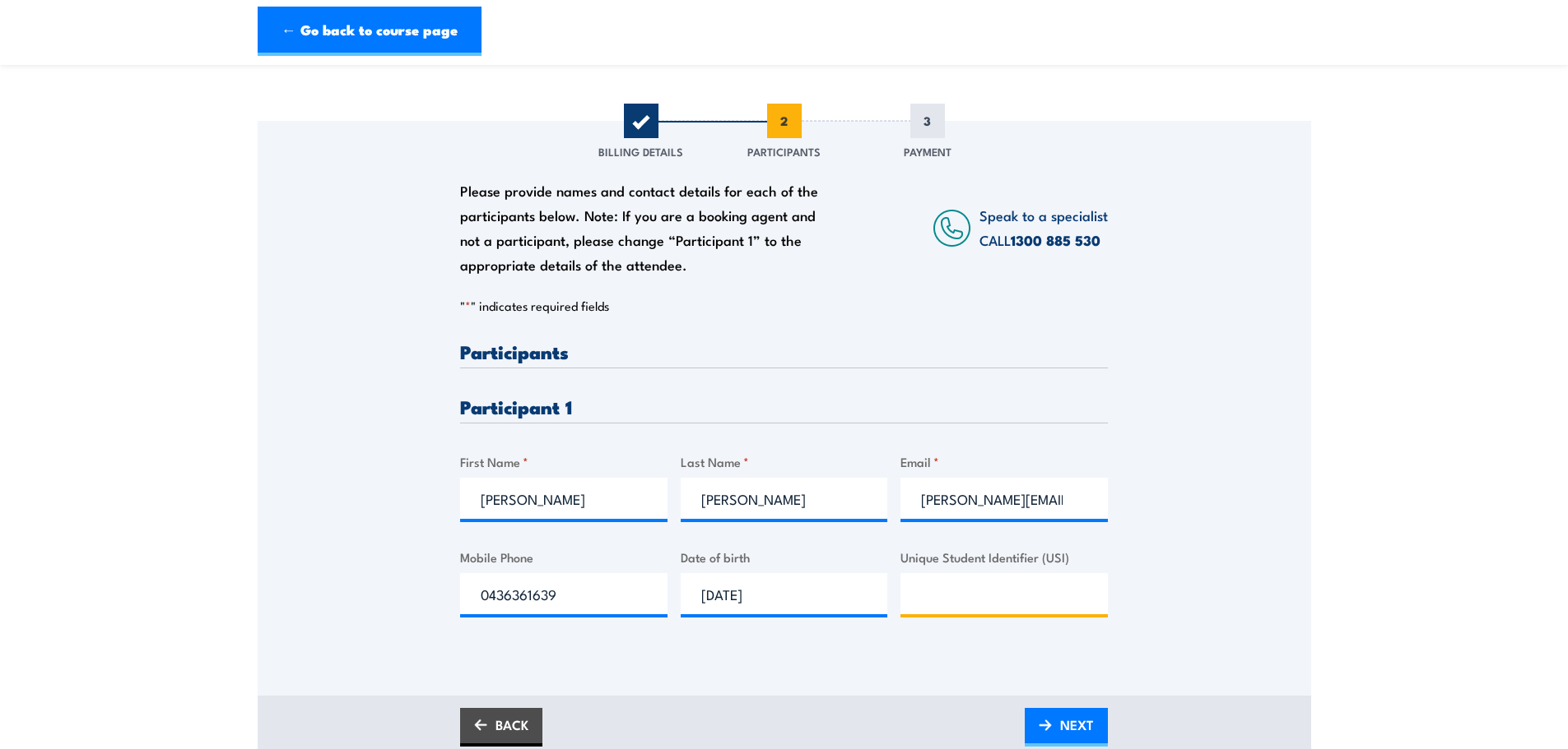
drag, startPoint x: 937, startPoint y: 594, endPoint x: 946, endPoint y: 595, distance: 9.1
click at [937, 594] on input "Unique Student Identifier (USI)" at bounding box center [1003, 594] width 207 height 41
paste input "DD4FWXLEUL"
type input "DD4FWXLEUL"
drag, startPoint x: 1060, startPoint y: 723, endPoint x: 1135, endPoint y: 724, distance: 75.0
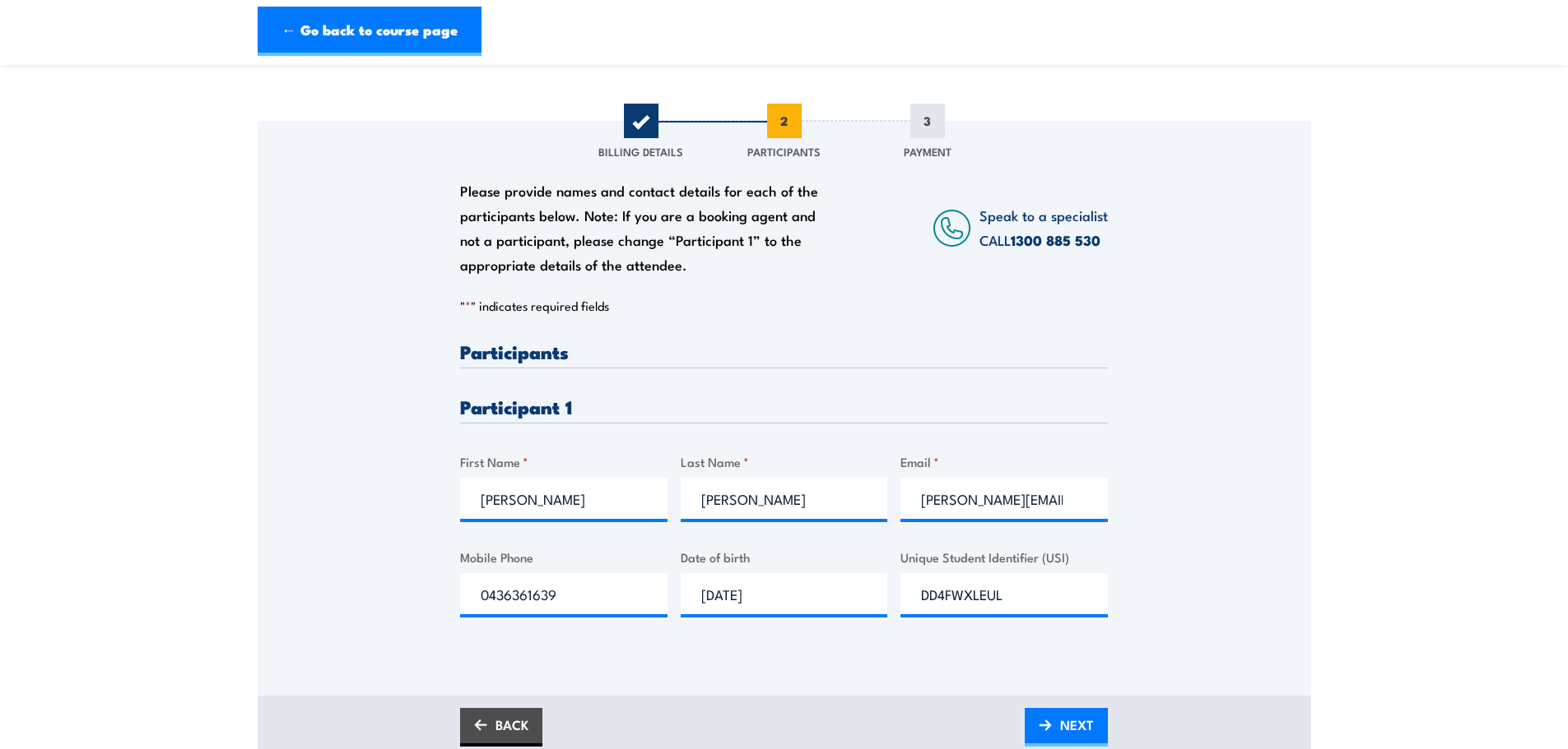
click at [1060, 723] on span "NEXT" at bounding box center [1076, 725] width 34 height 43
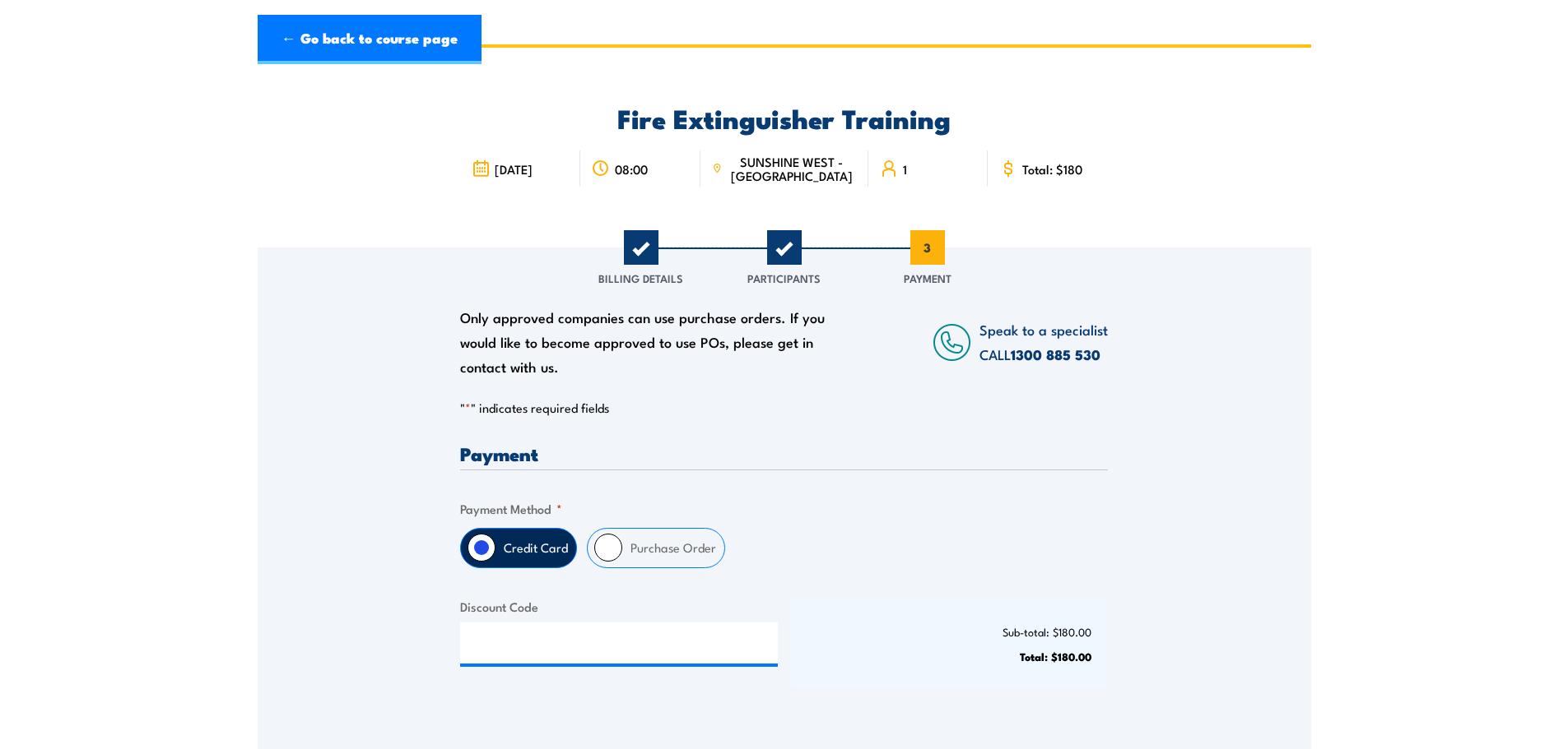
scroll to position [82, 0]
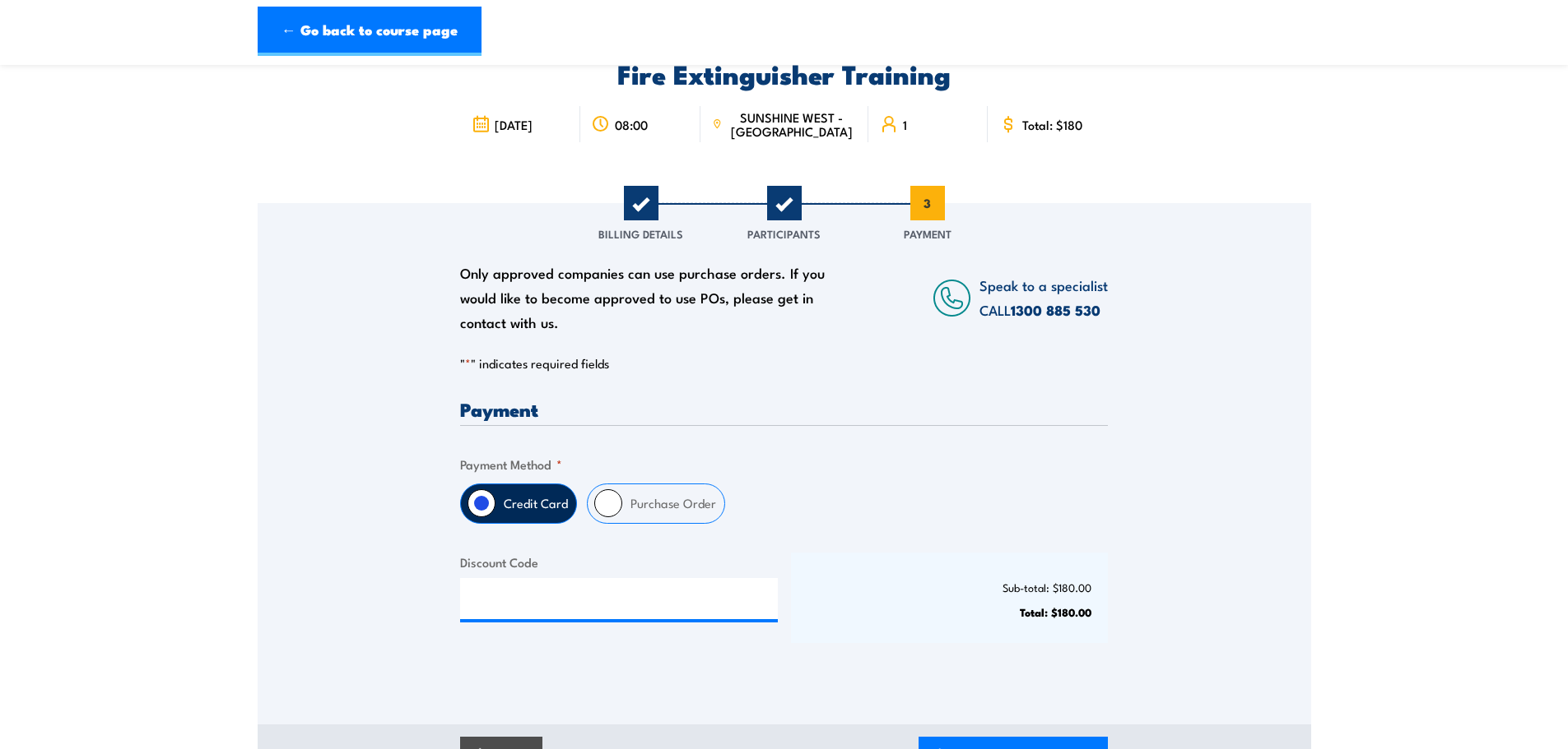
click at [602, 493] on input "Purchase Order" at bounding box center [608, 504] width 28 height 28
radio input "true"
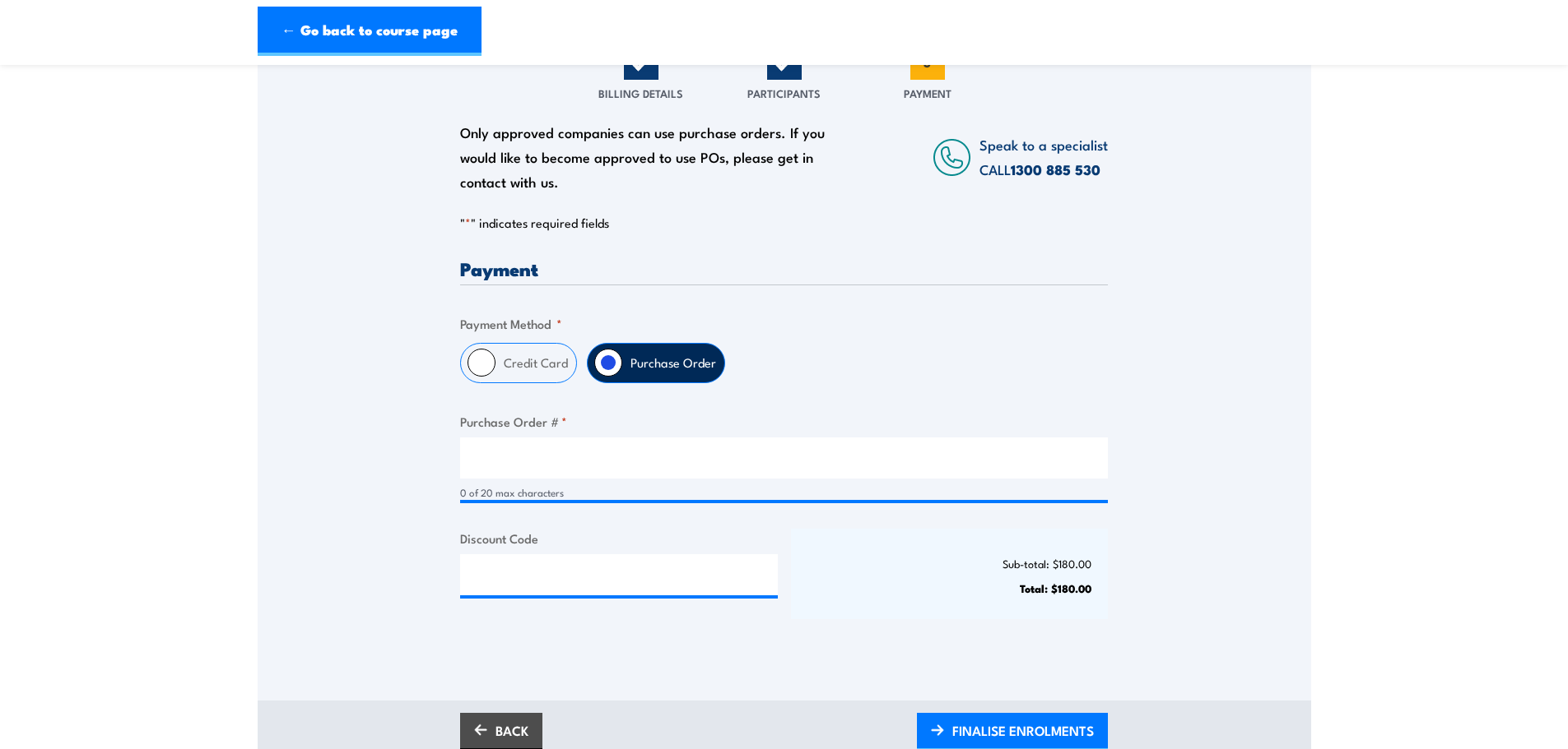
scroll to position [247, 0]
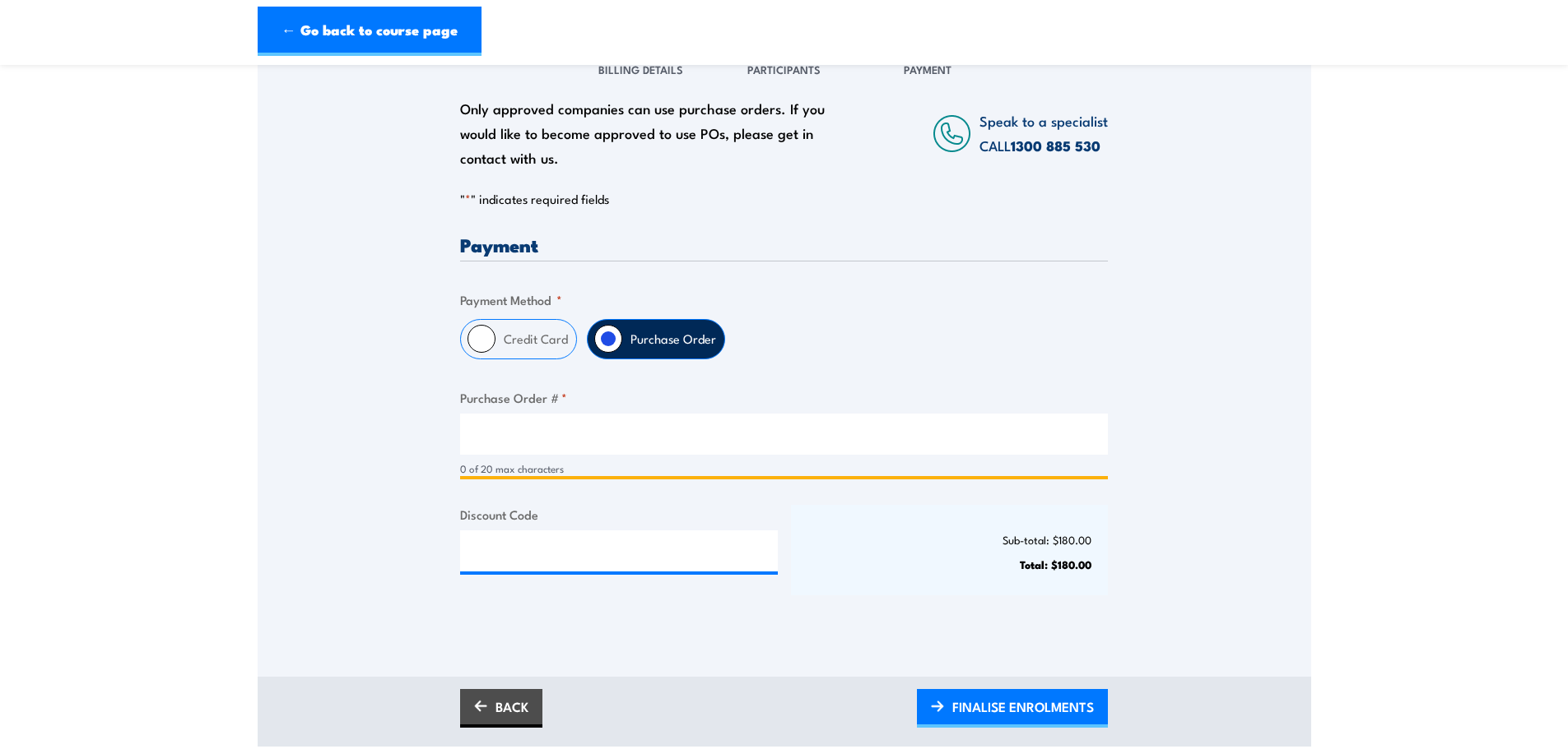
click at [472, 437] on input "Purchase Order # *" at bounding box center [784, 434] width 648 height 41
type input "P1048500"
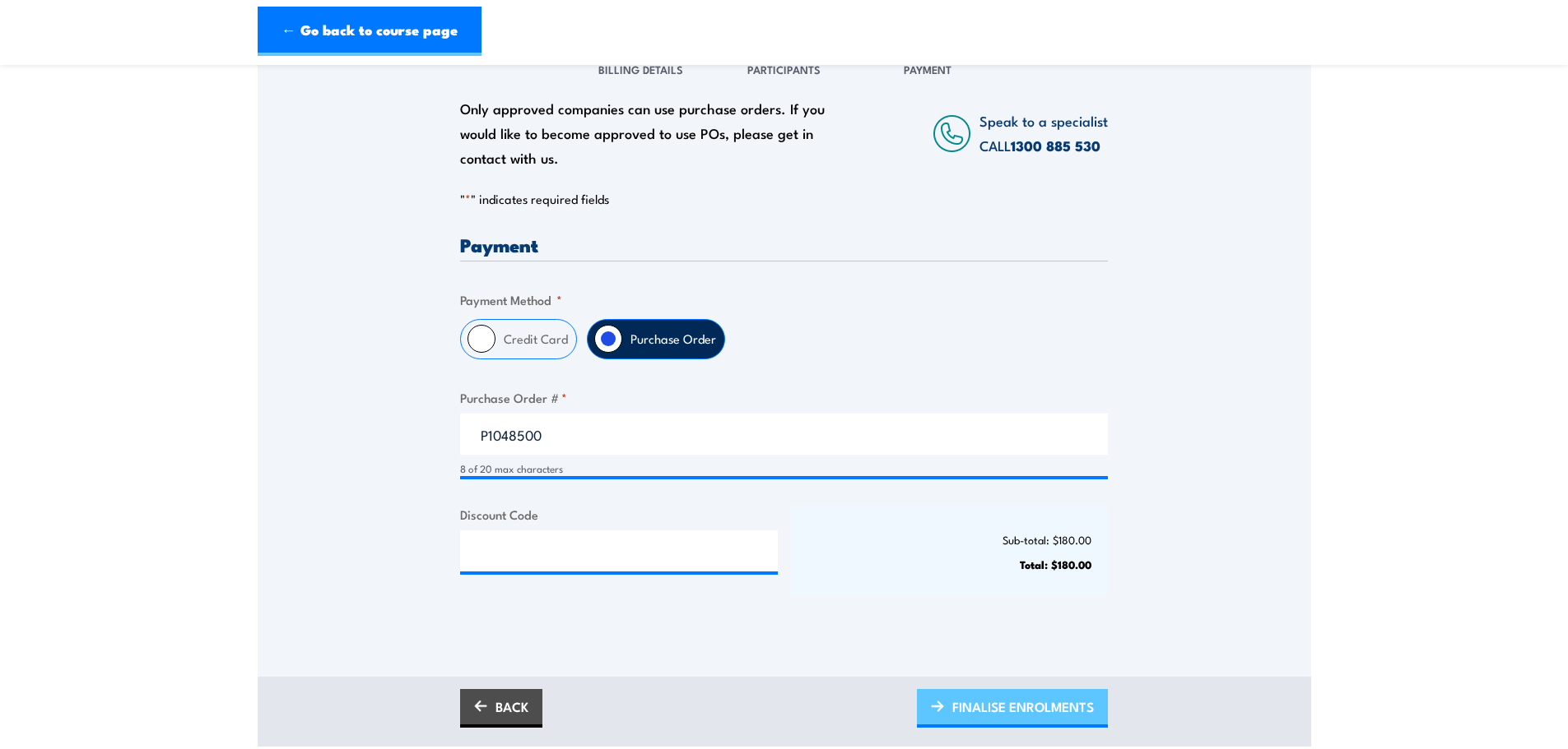
click at [984, 711] on span "FINALISE ENROLMENTS" at bounding box center [1023, 707] width 141 height 43
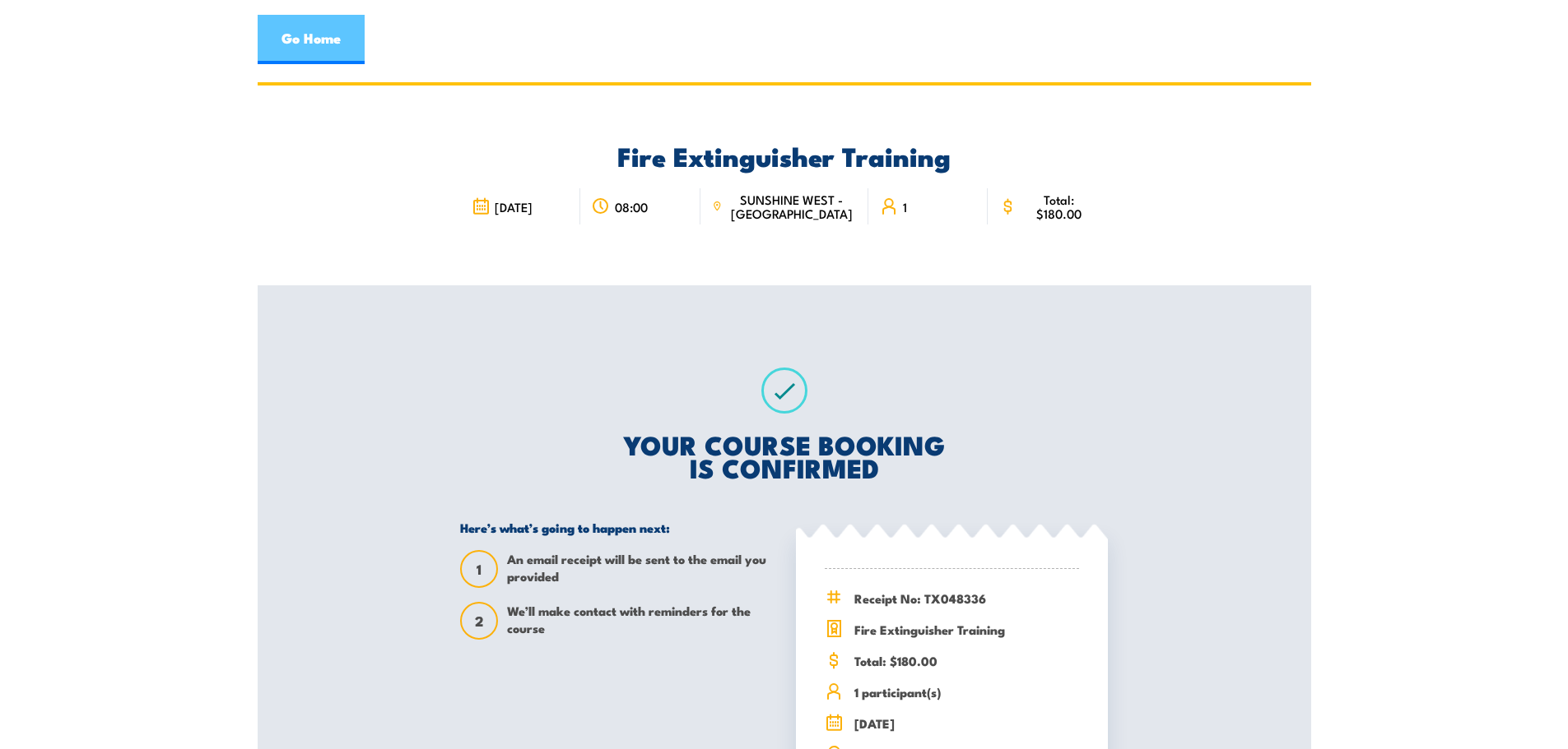
click at [319, 52] on link "Go Home" at bounding box center [311, 39] width 107 height 49
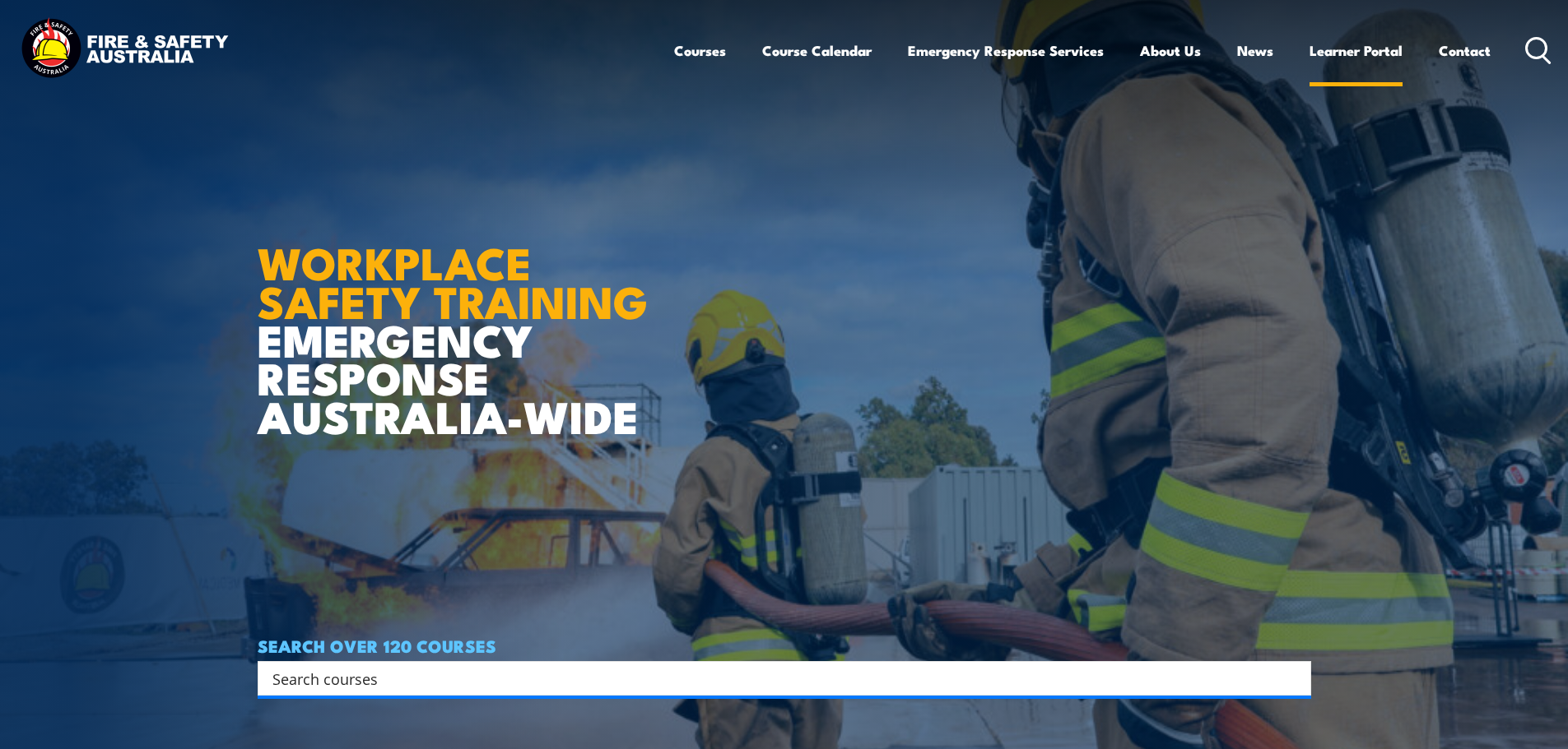
click at [1371, 55] on link "Learner Portal" at bounding box center [1356, 51] width 93 height 43
click at [487, 678] on input "Search input" at bounding box center [773, 678] width 1002 height 25
type input "student handbook"
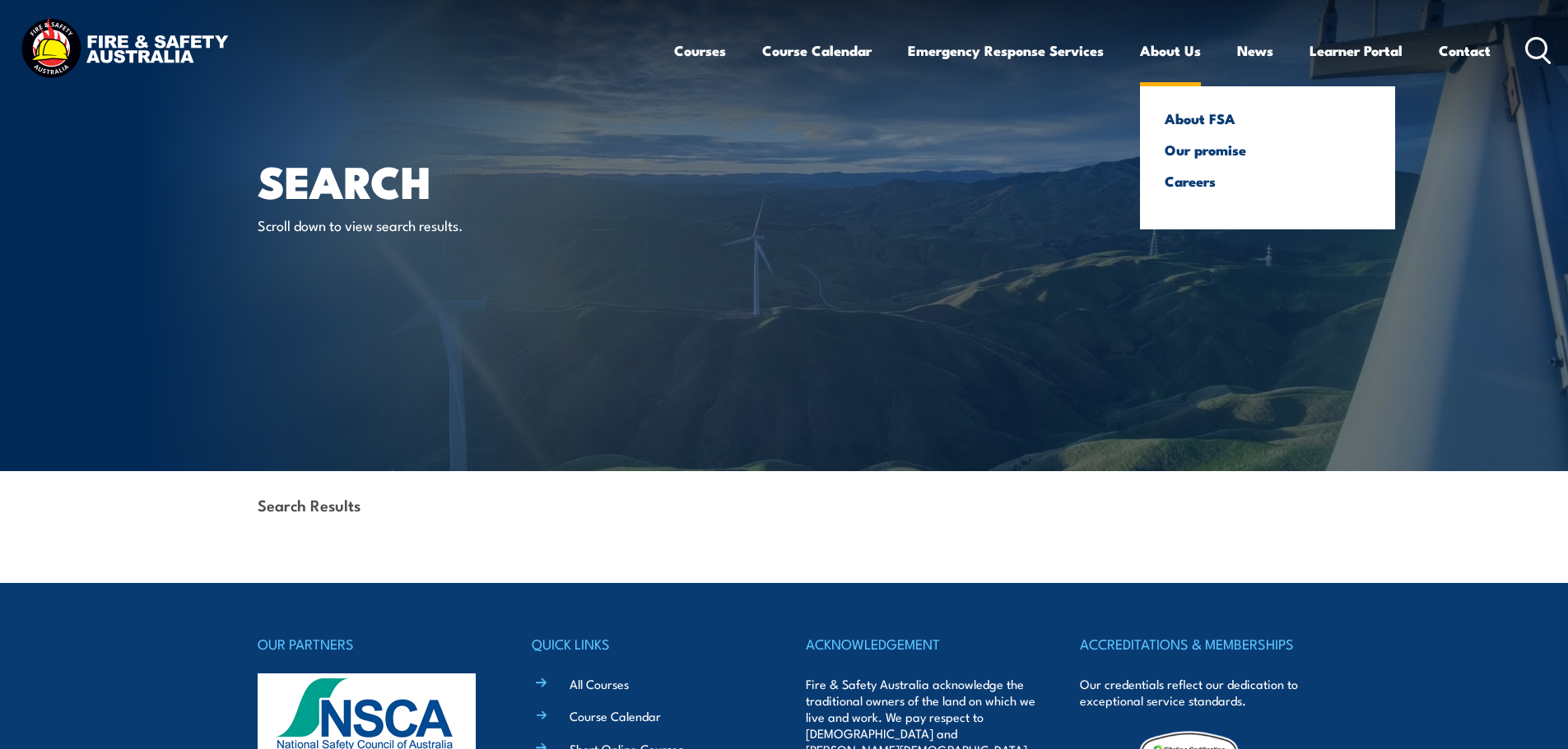
click at [1155, 52] on link "About Us" at bounding box center [1170, 51] width 61 height 43
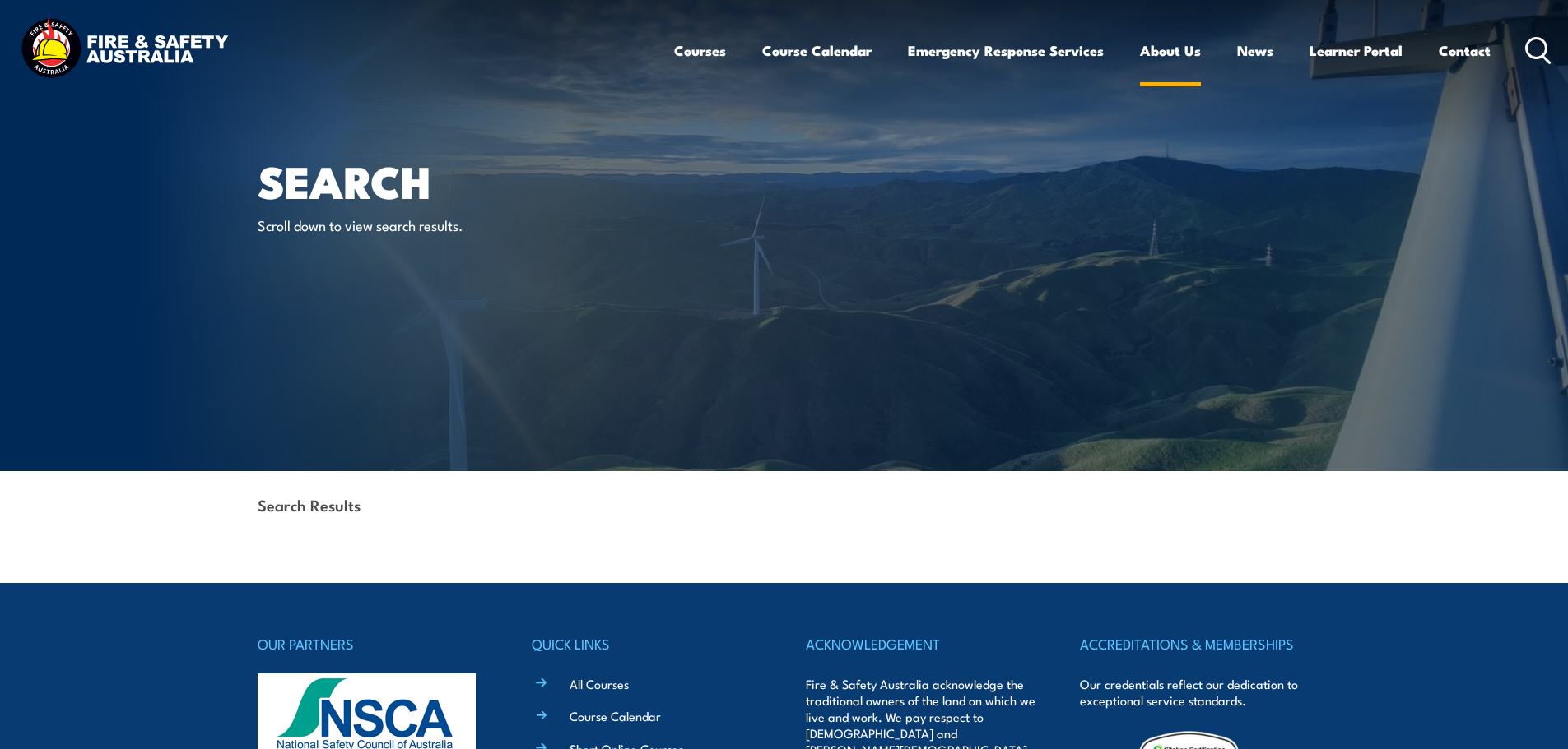
click at [1155, 52] on link "About Us" at bounding box center [1170, 51] width 61 height 43
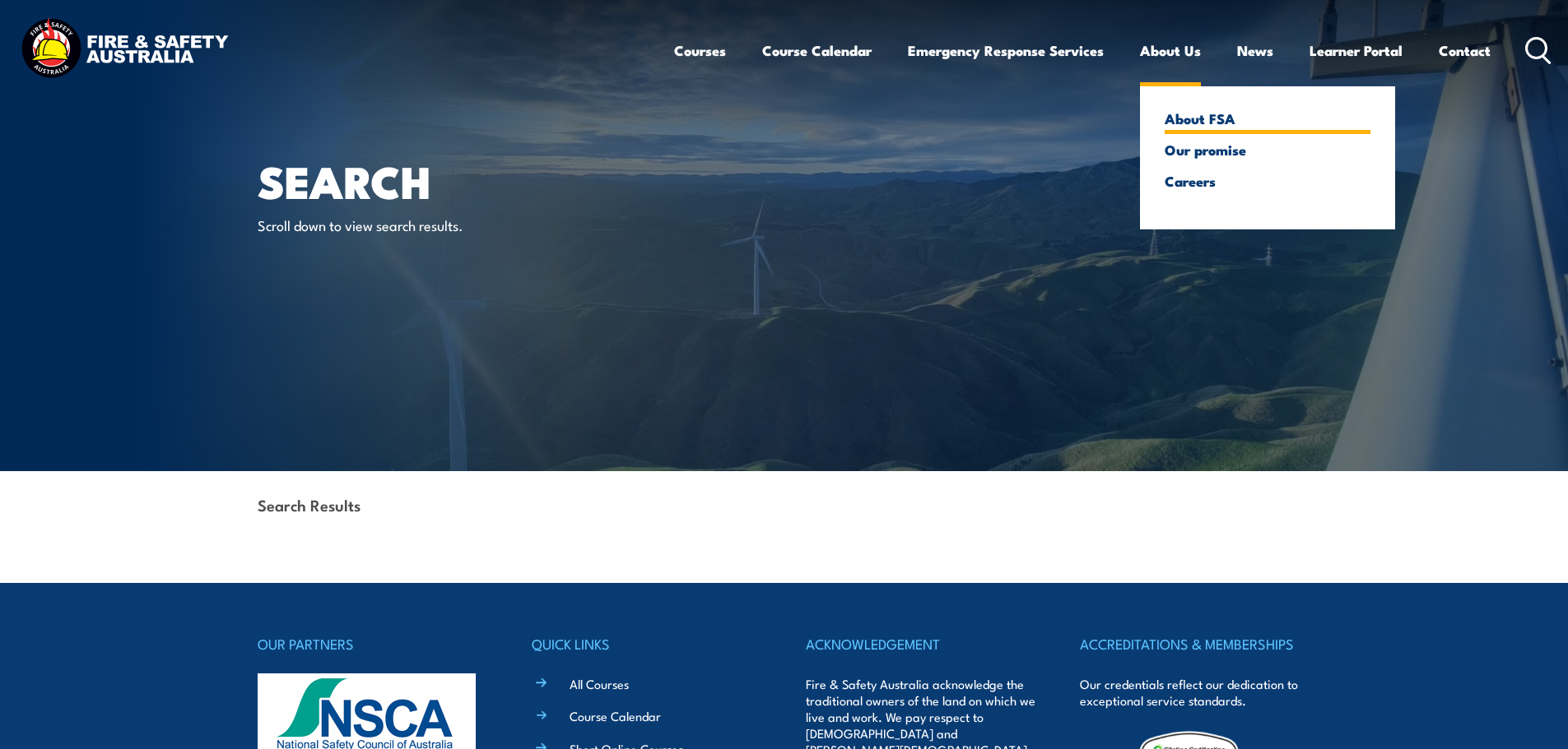
click at [1185, 117] on link "About FSA" at bounding box center [1267, 119] width 205 height 15
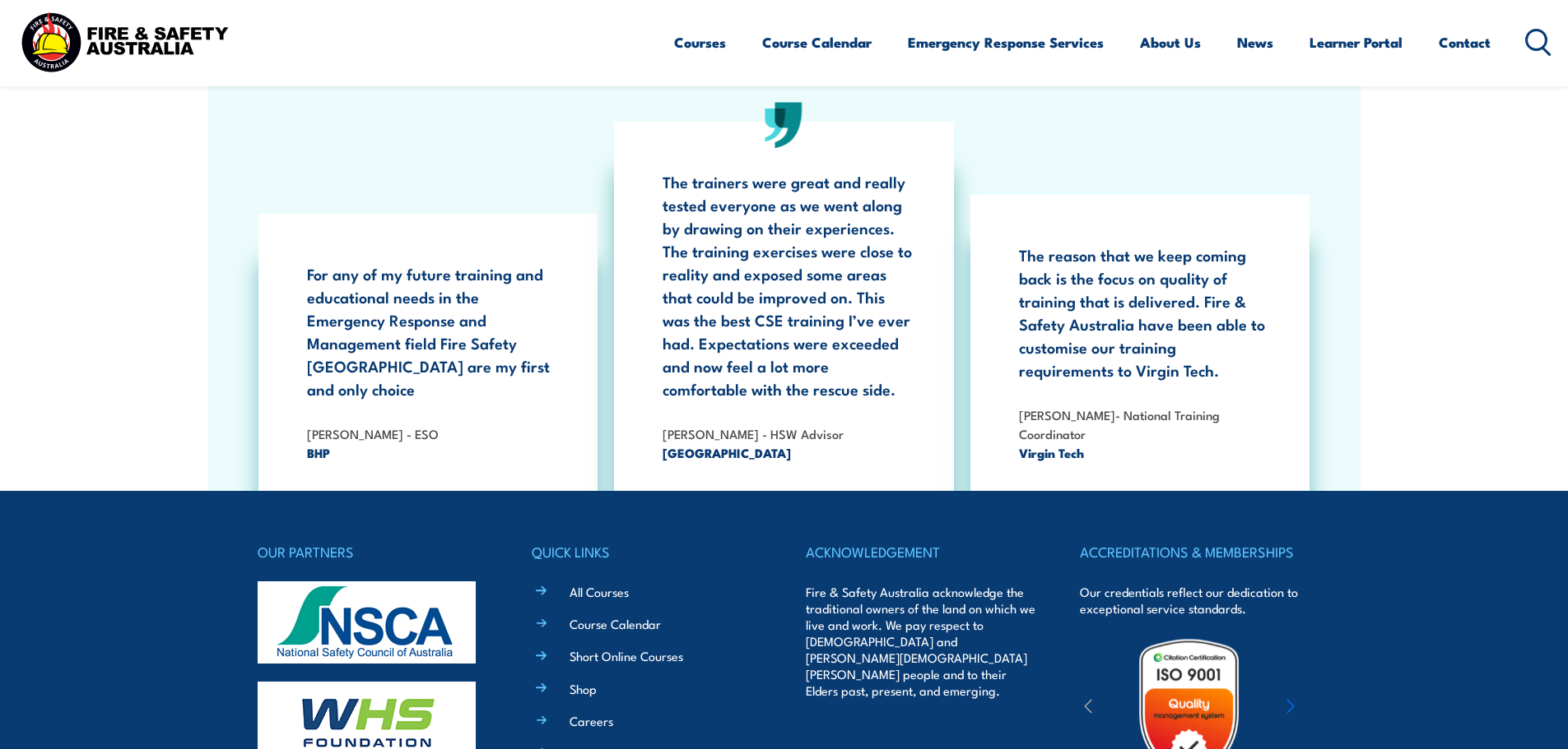
scroll to position [5370, 0]
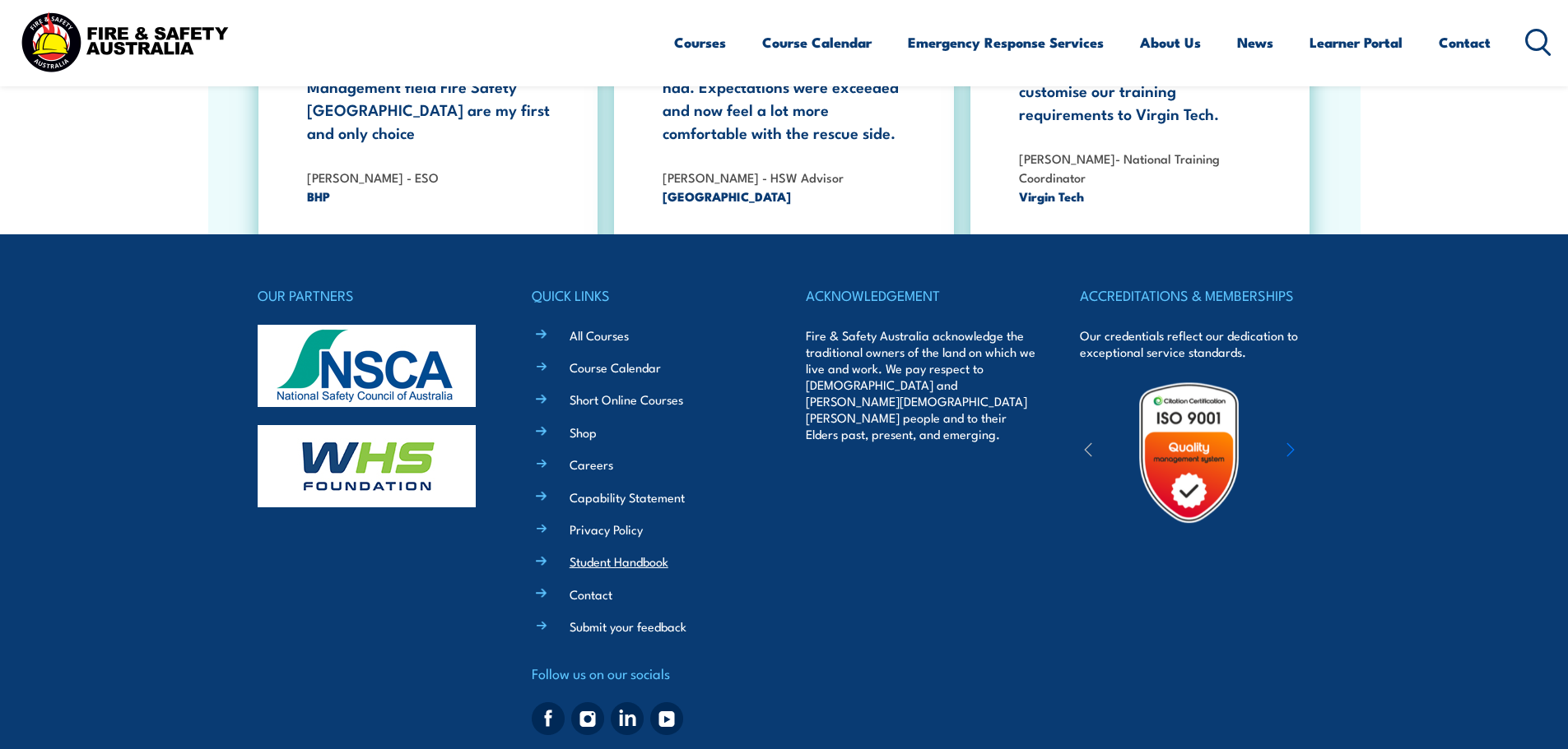
click at [603, 553] on link "Student Handbook" at bounding box center [619, 561] width 99 height 17
